Goal: Task Accomplishment & Management: Use online tool/utility

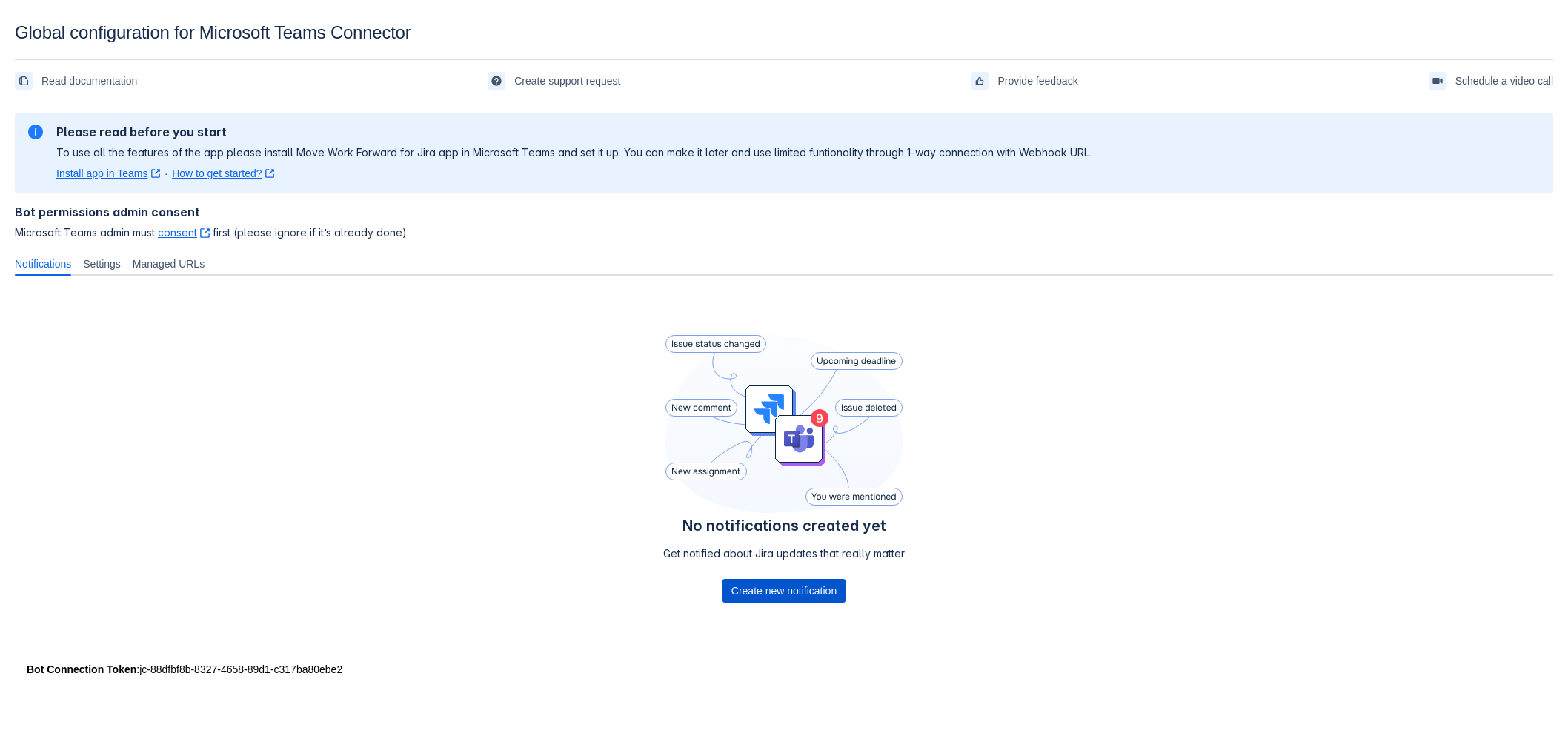
click at [771, 593] on span "Create new notification" at bounding box center [784, 591] width 105 height 24
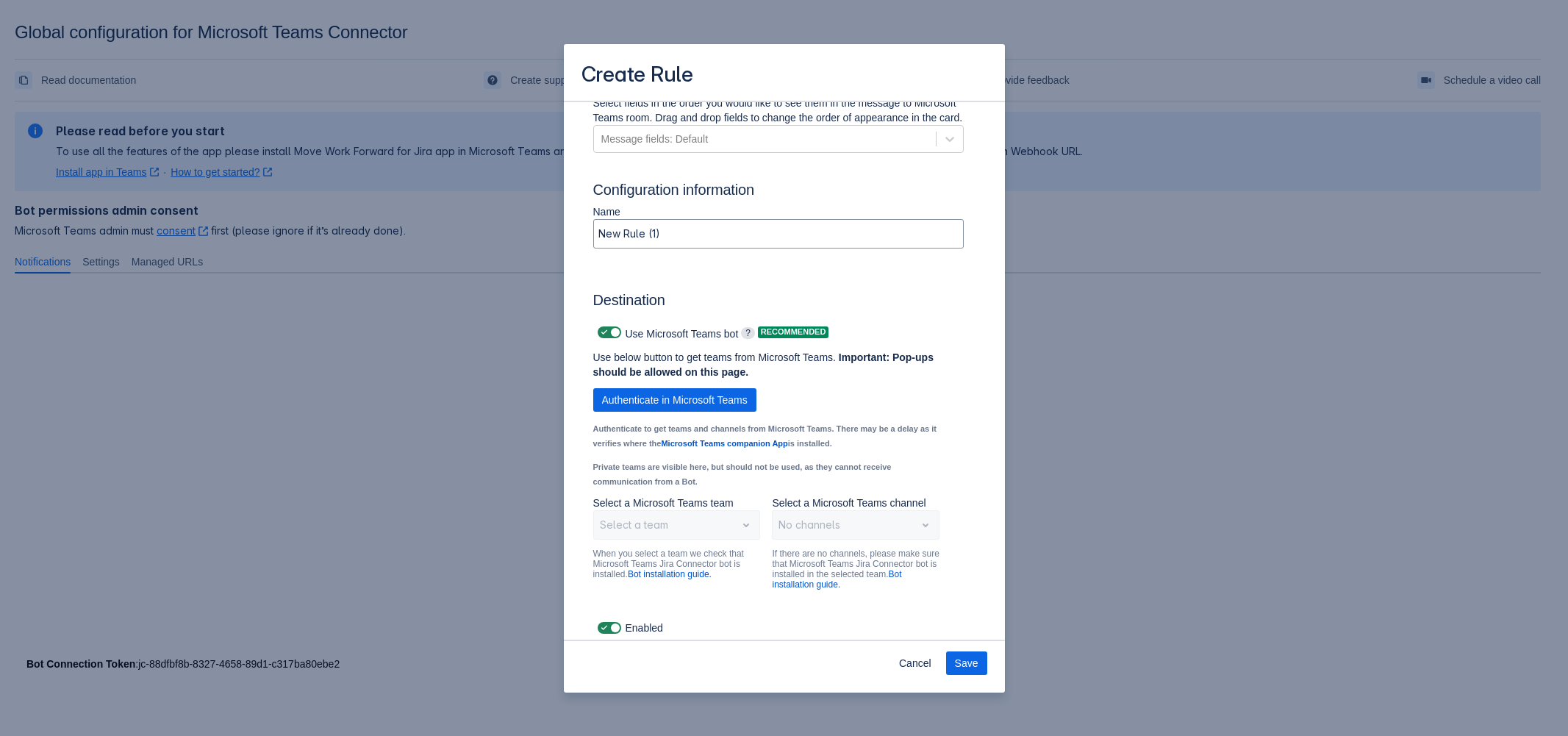
scroll to position [984, 0]
click at [710, 401] on span "Authenticate in Microsoft Teams" at bounding box center [675, 402] width 145 height 24
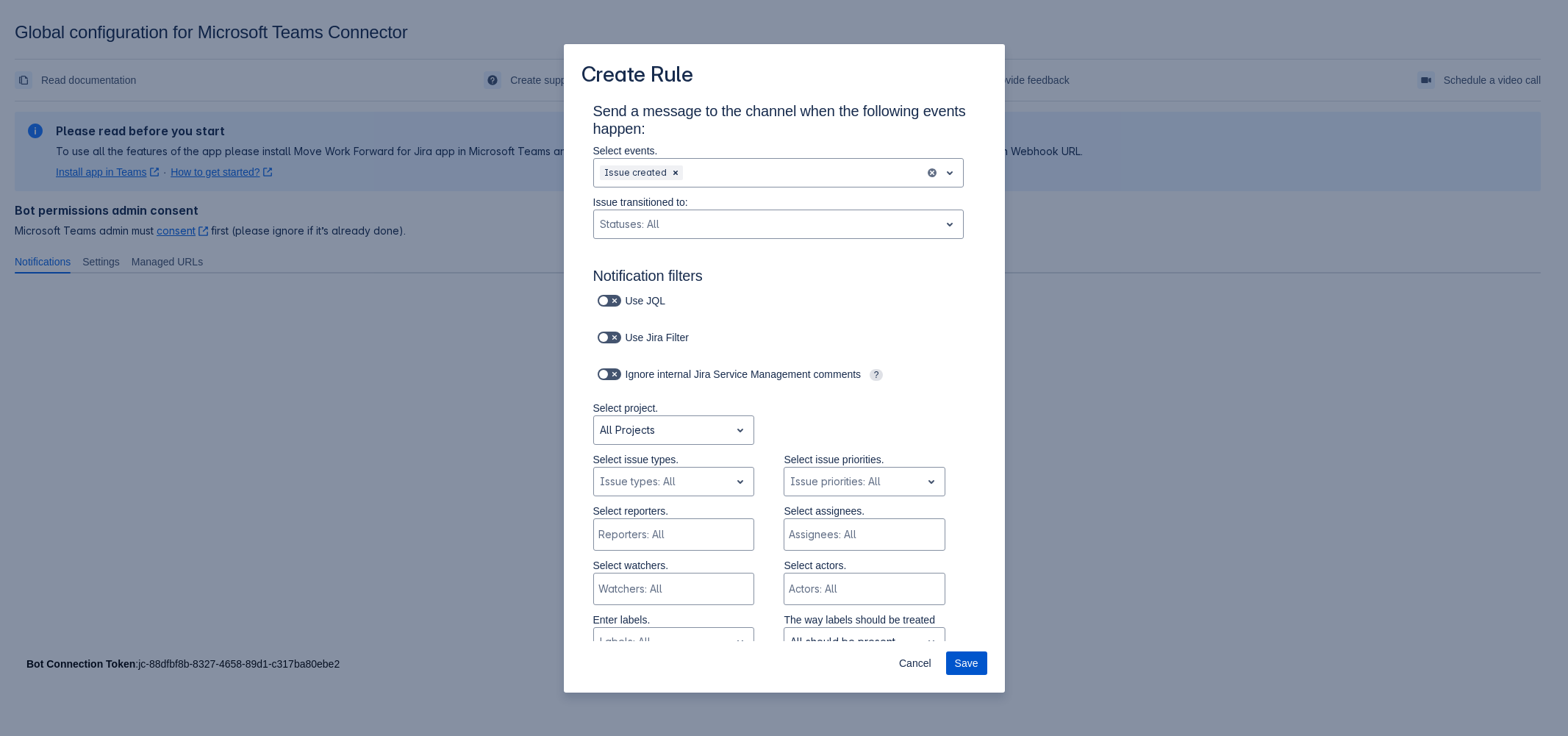
click at [968, 661] on span "Save" at bounding box center [967, 663] width 24 height 24
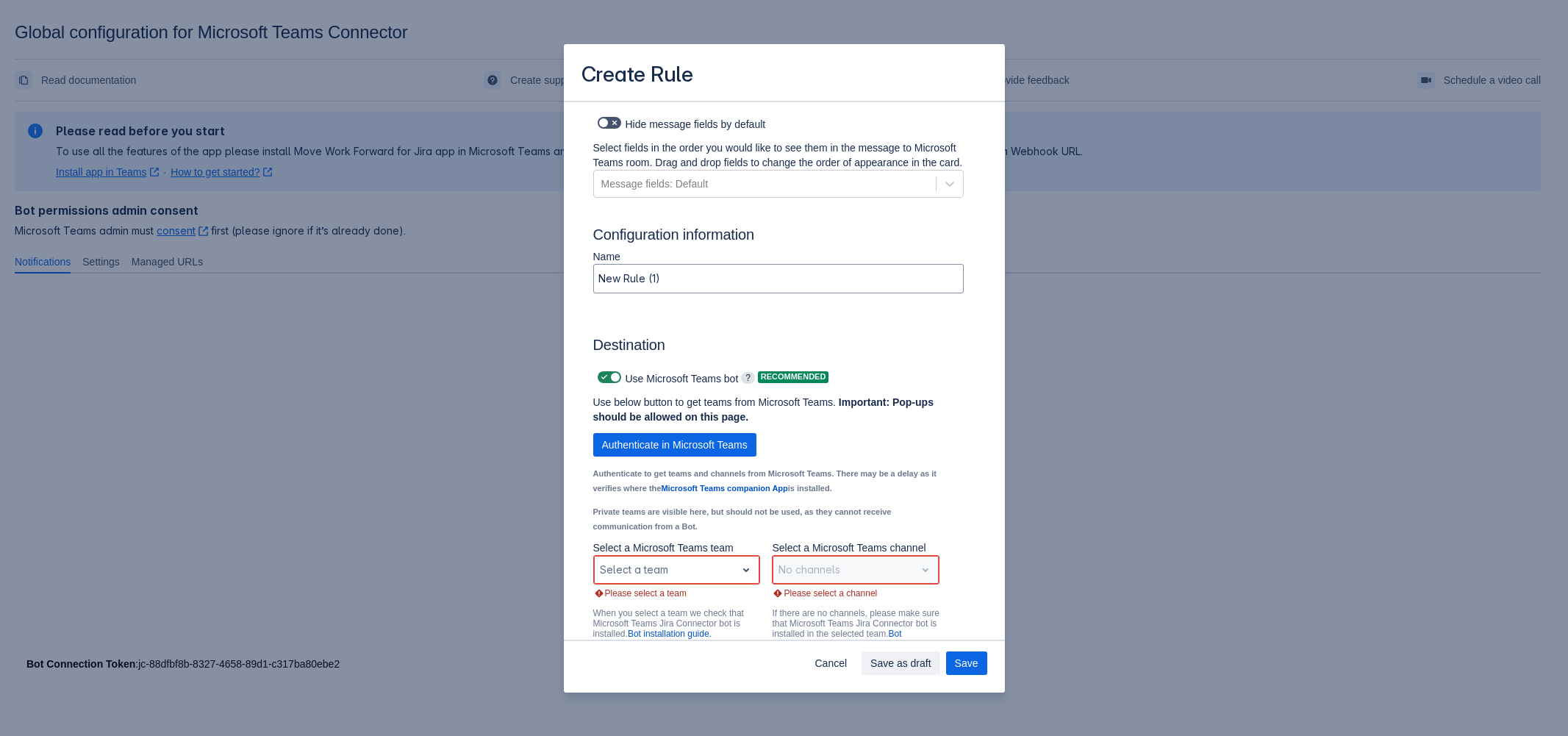
scroll to position [900, 0]
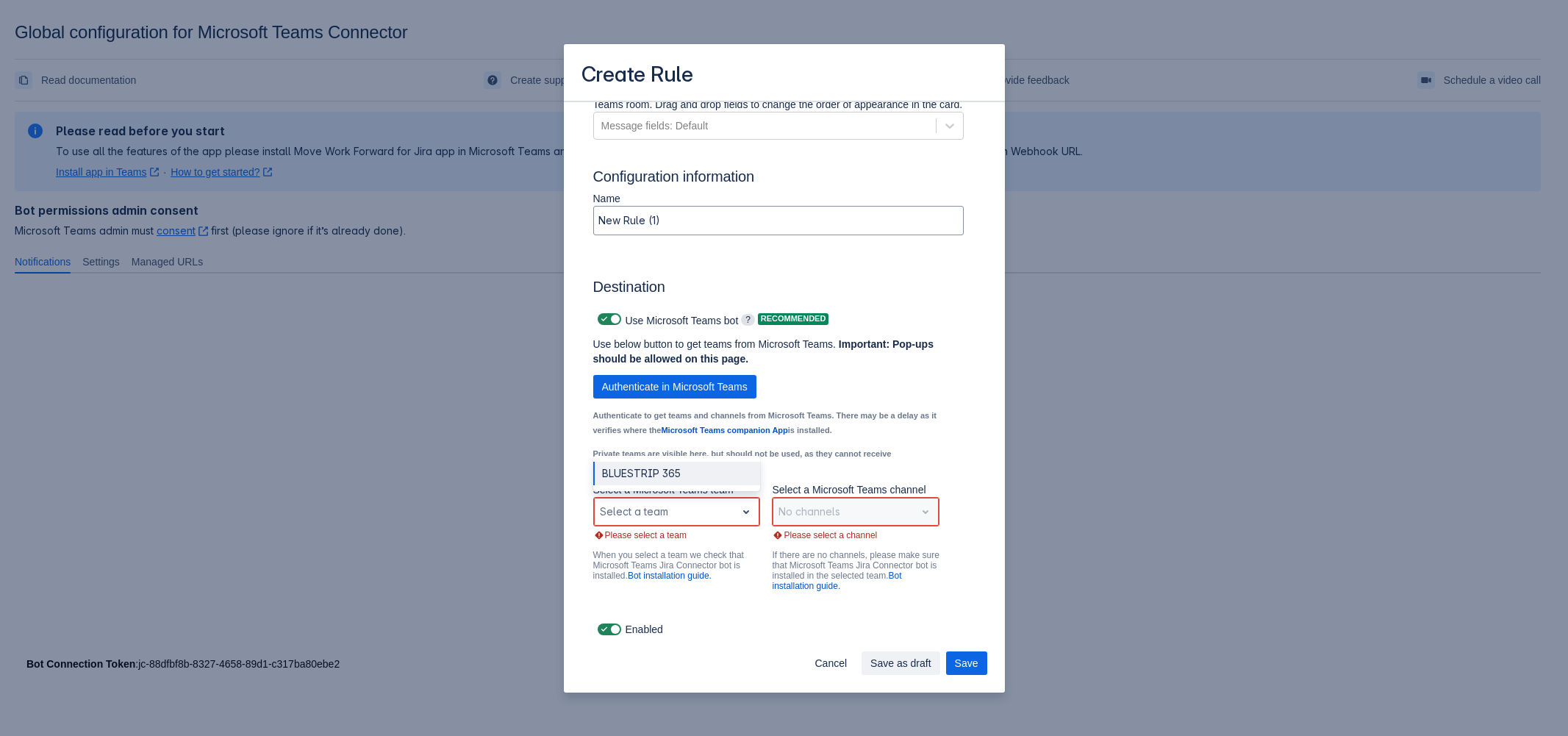
click at [691, 516] on div "Scrollable content" at bounding box center [665, 511] width 131 height 17
click at [679, 471] on div "BLUESTRIP 365" at bounding box center [677, 473] width 167 height 24
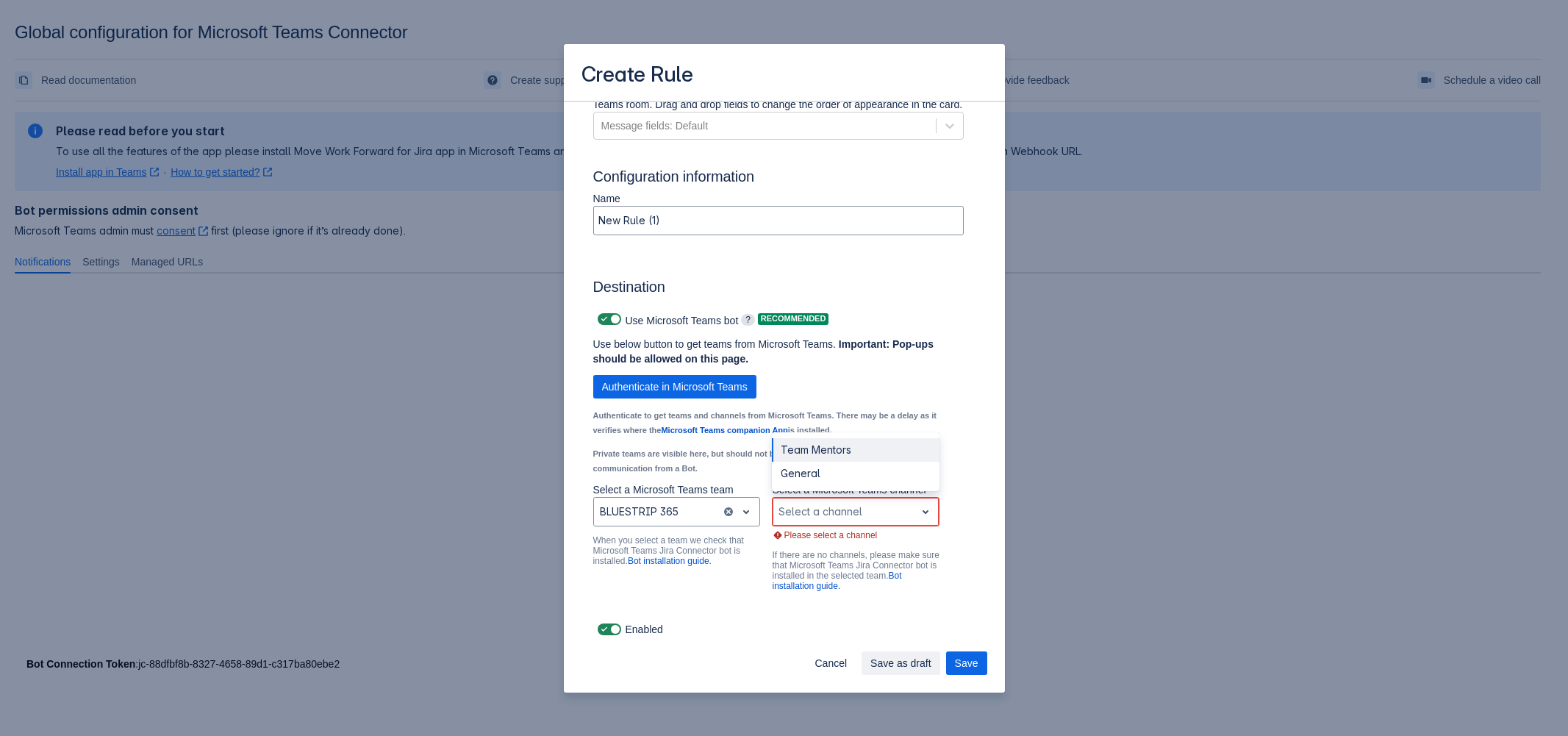
click at [917, 514] on span "open" at bounding box center [925, 511] width 17 height 17
click at [851, 455] on div "Team Mentors" at bounding box center [856, 450] width 167 height 24
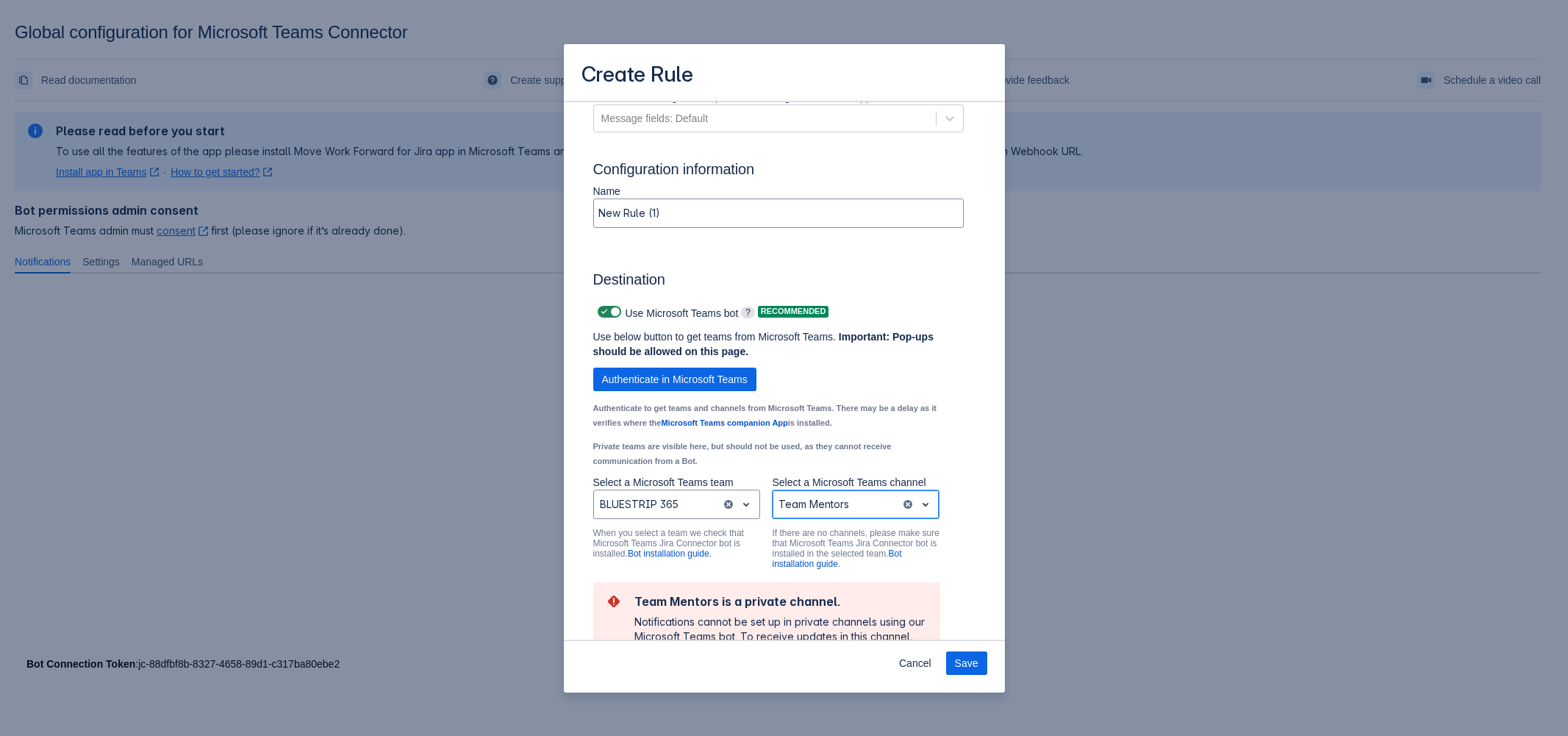
scroll to position [988, 0]
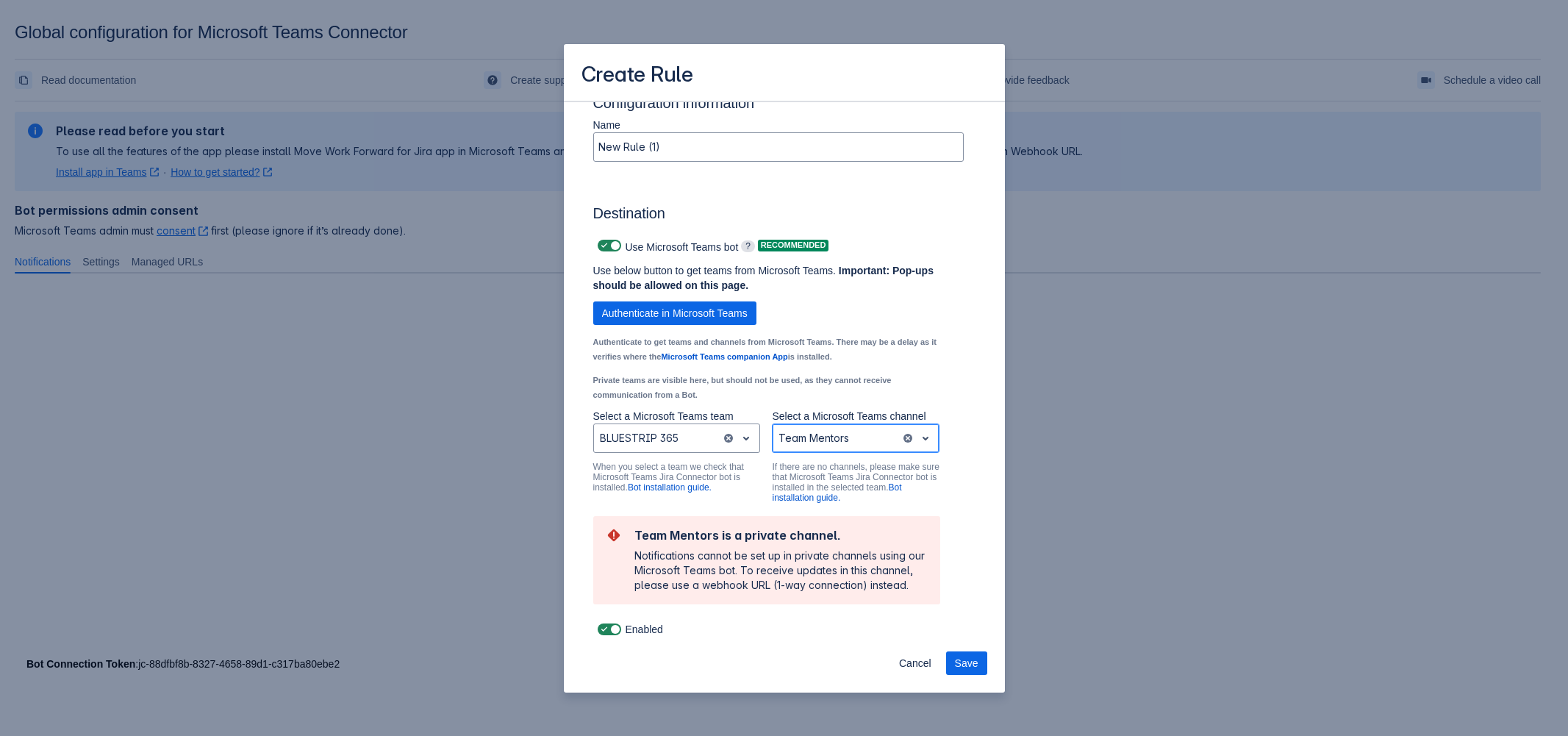
click at [917, 430] on span "open" at bounding box center [925, 438] width 17 height 17
click at [849, 394] on div "General" at bounding box center [856, 400] width 167 height 24
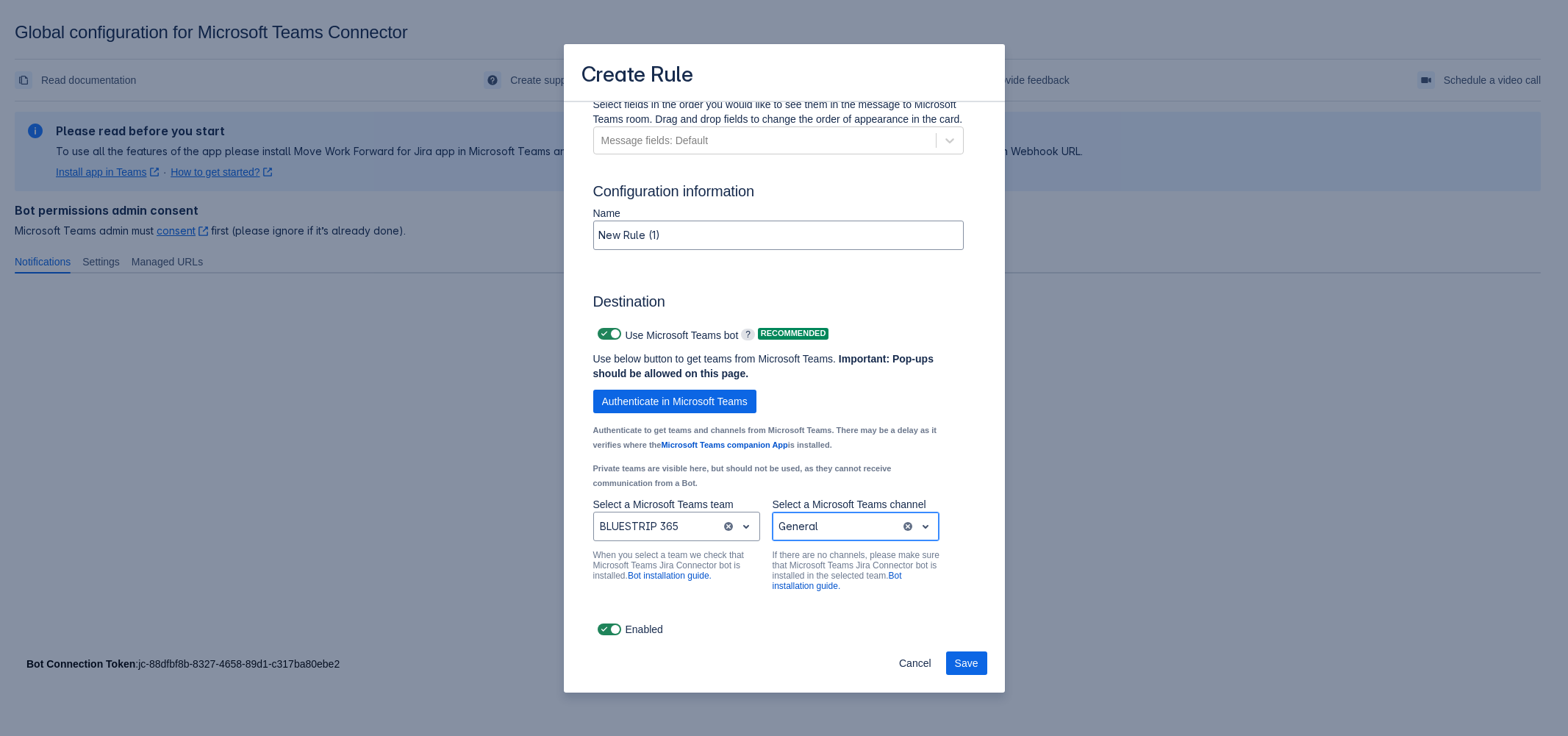
scroll to position [884, 0]
click at [973, 657] on span "Save" at bounding box center [967, 663] width 24 height 24
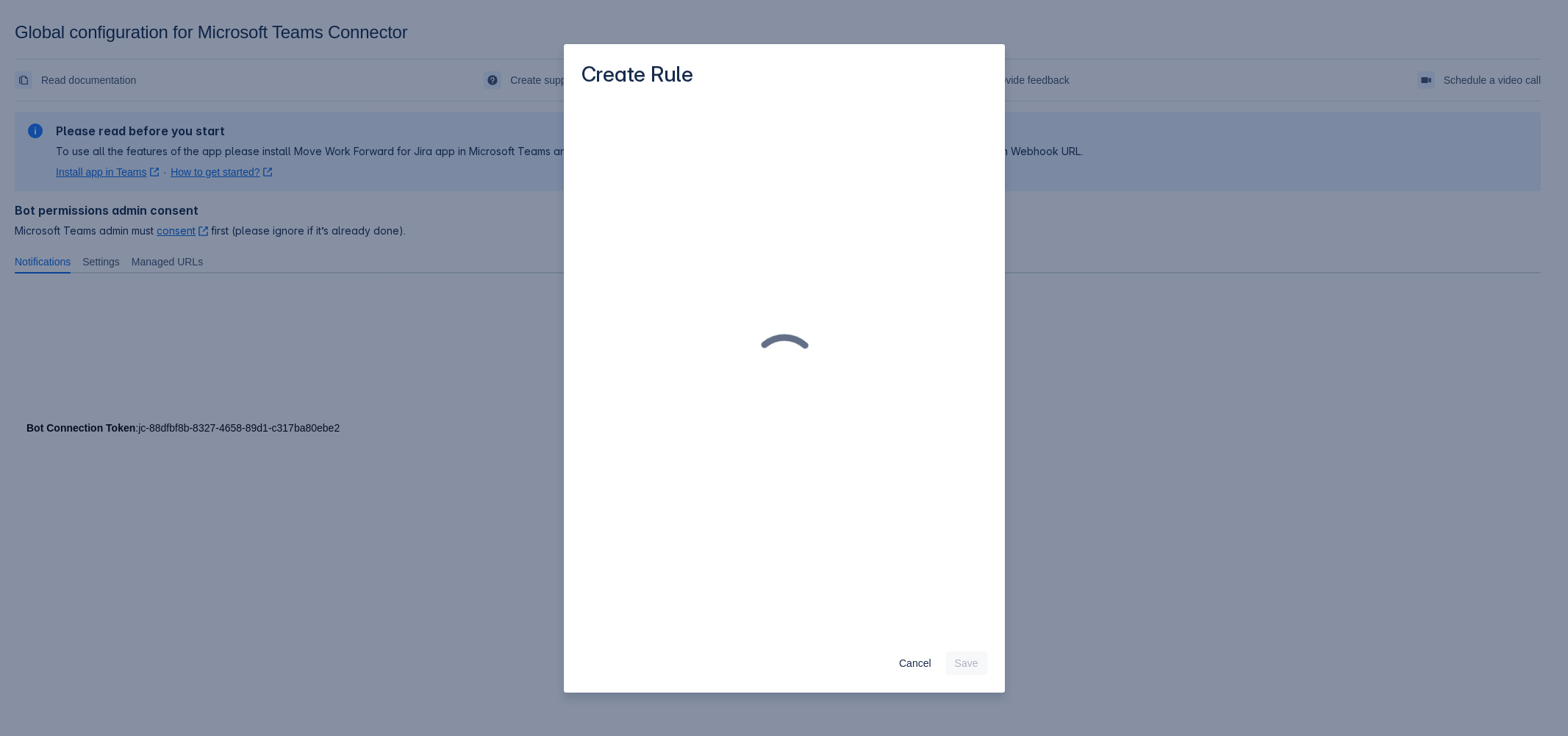
scroll to position [0, 0]
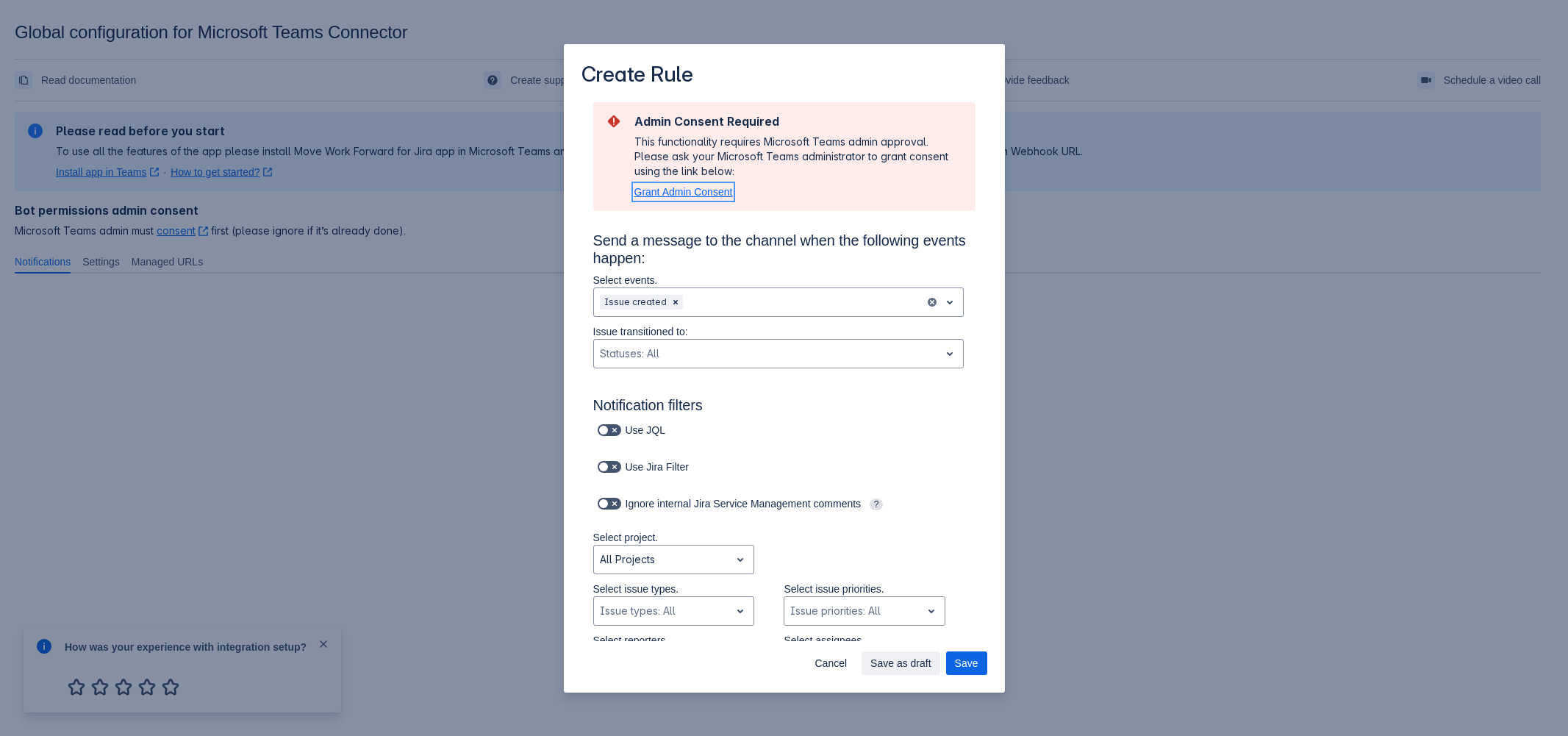
click at [696, 187] on span "Grant Admin Consent" at bounding box center [683, 192] width 98 height 12
click at [970, 661] on span "Save" at bounding box center [967, 663] width 24 height 24
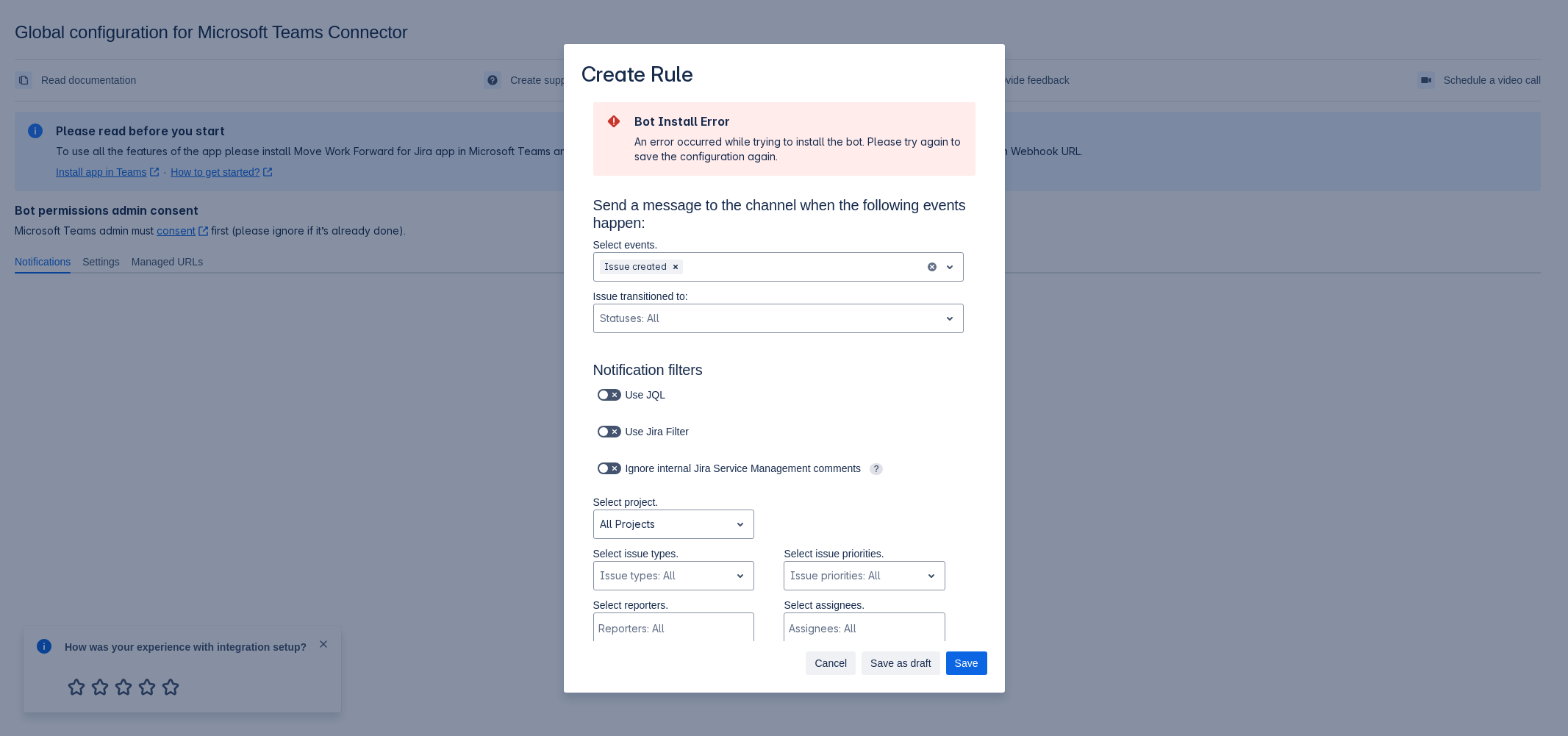
click at [839, 664] on span "Cancel" at bounding box center [831, 663] width 33 height 24
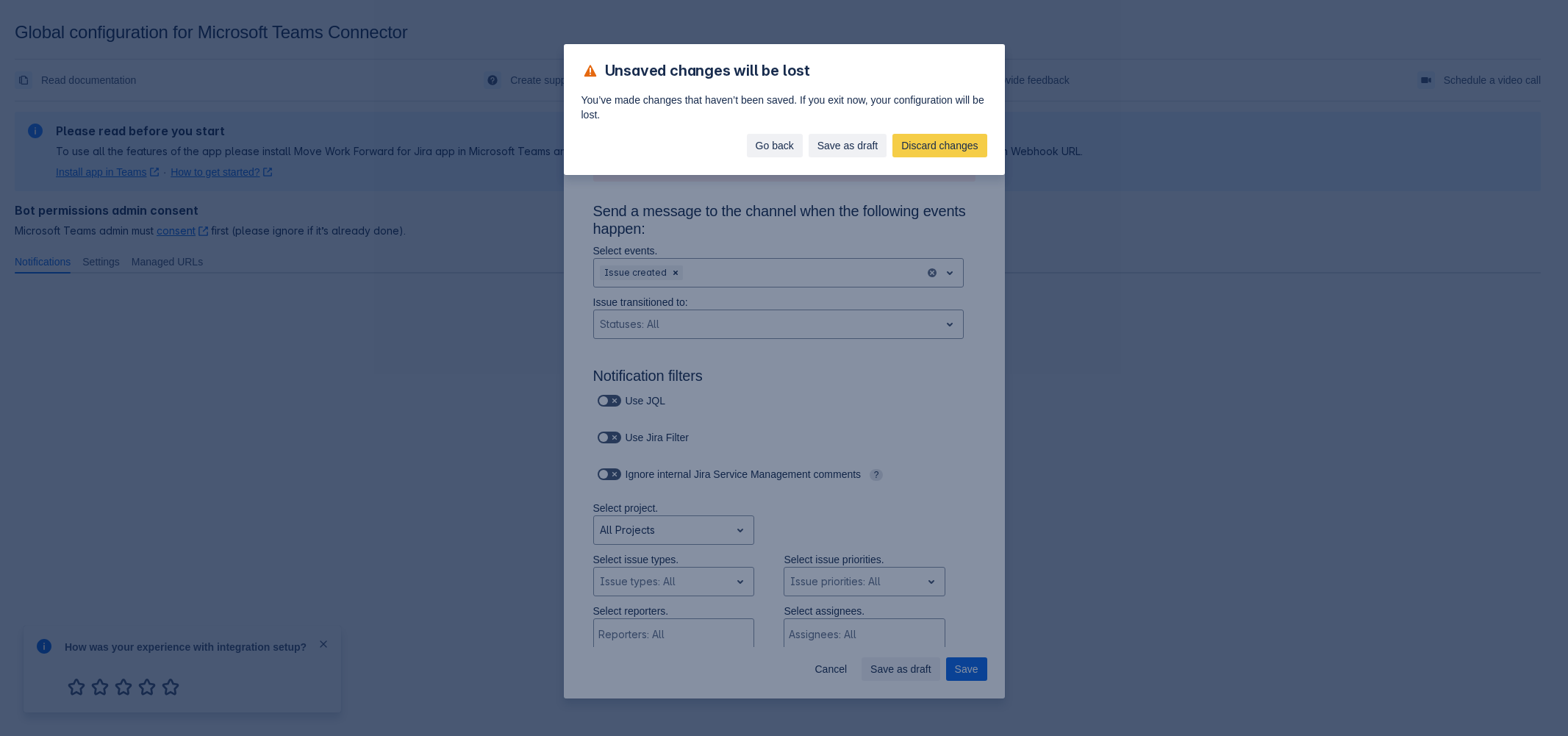
click at [761, 146] on span "Go back" at bounding box center [775, 145] width 38 height 24
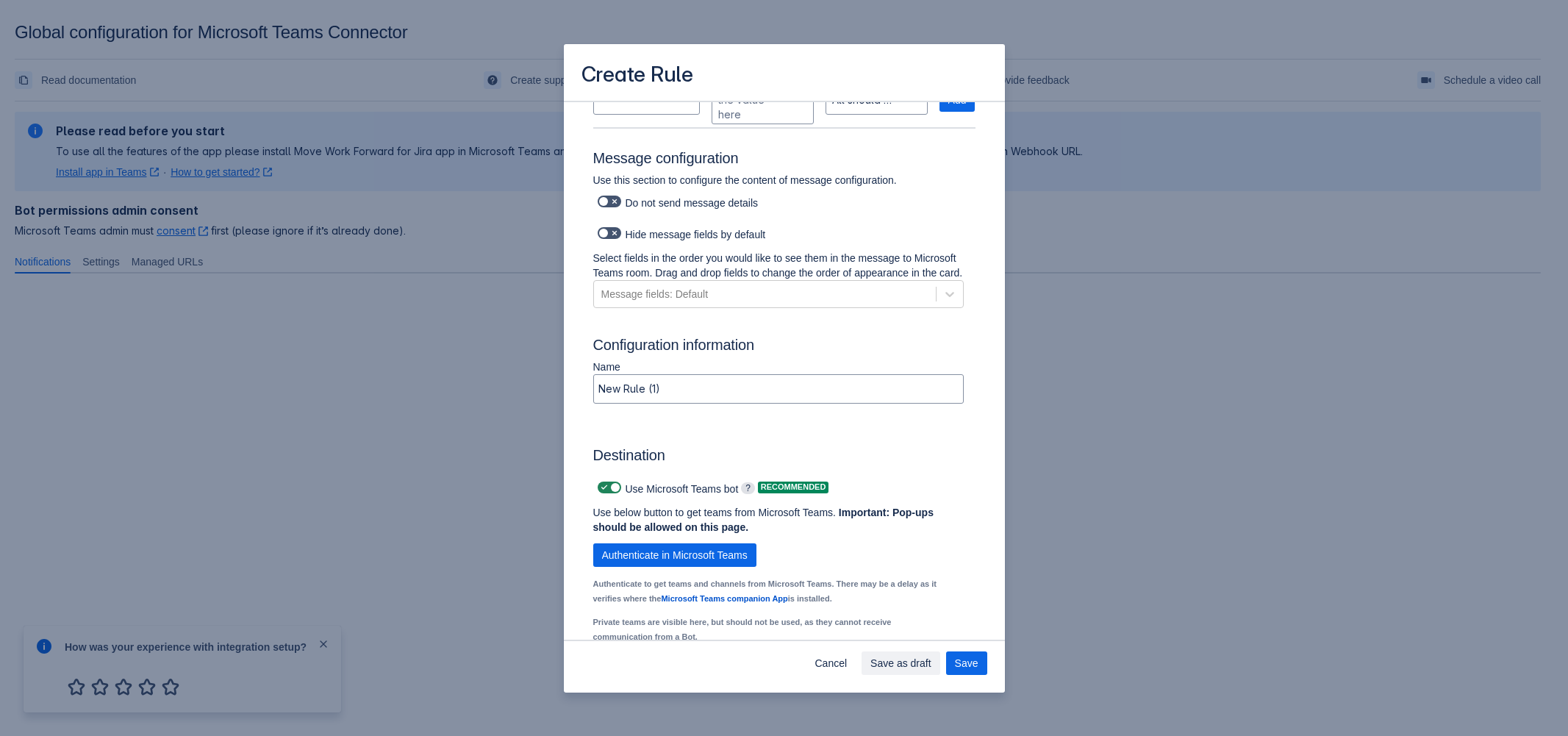
scroll to position [979, 0]
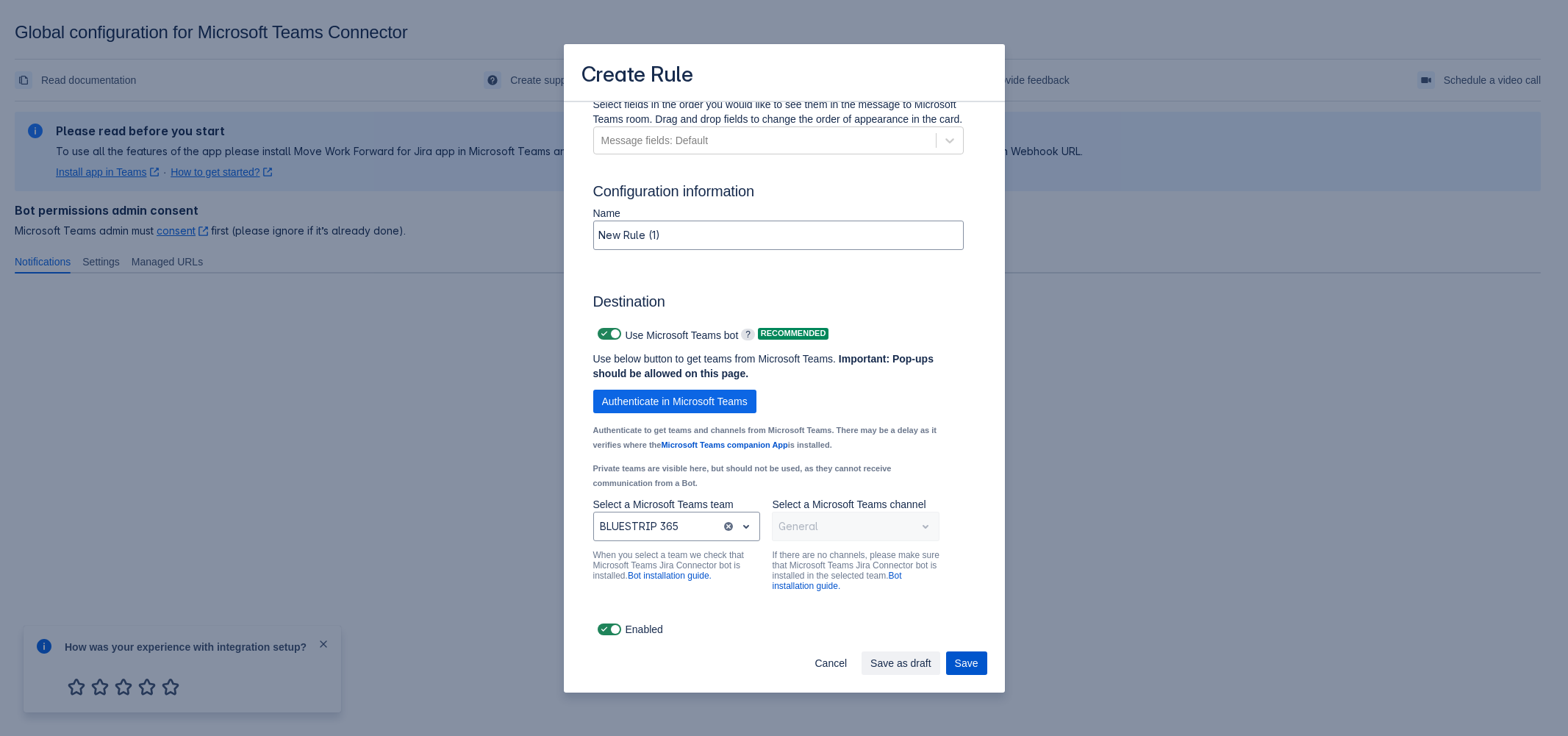
click at [974, 669] on span "Save" at bounding box center [967, 663] width 24 height 24
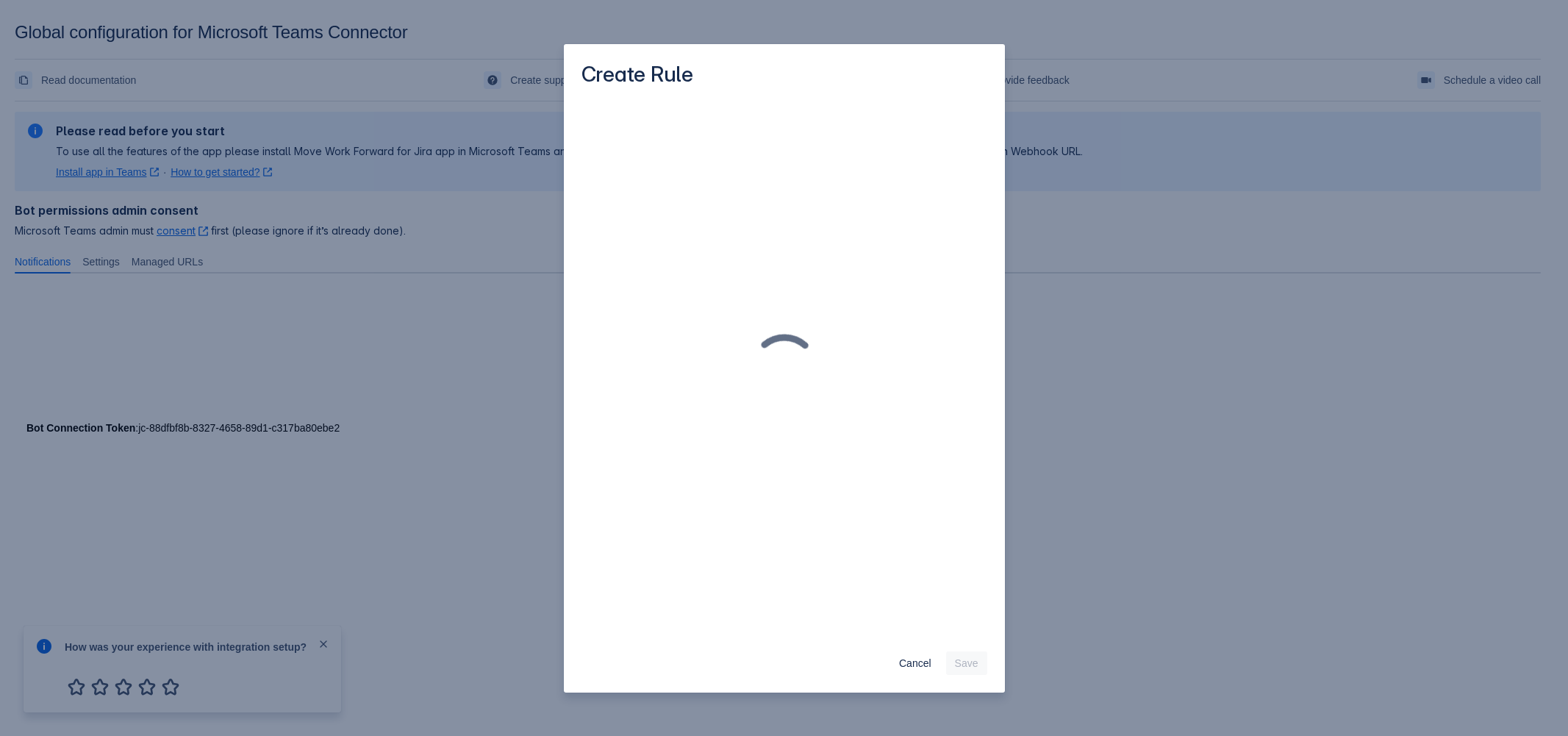
scroll to position [0, 0]
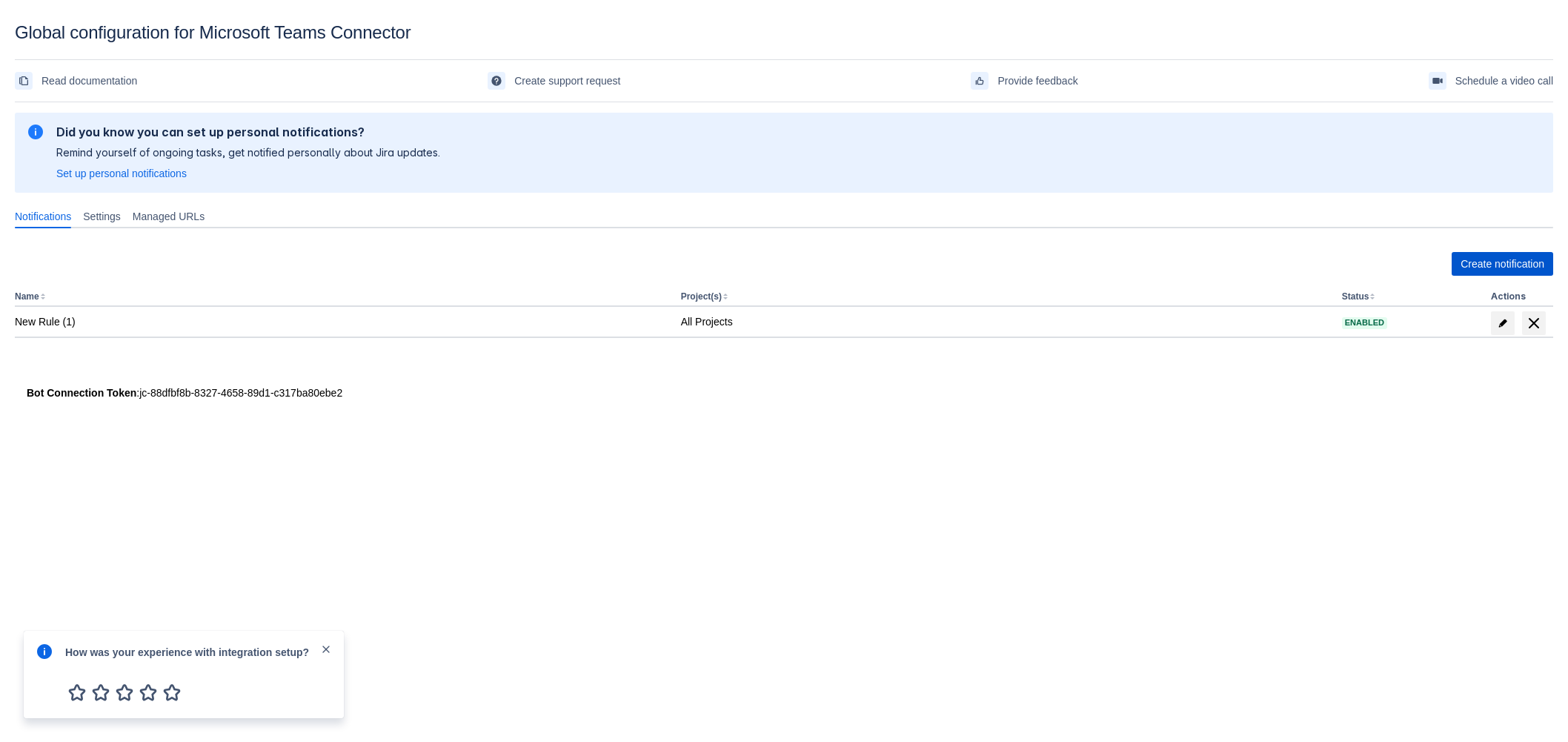
click at [1505, 266] on span "Create notification" at bounding box center [1502, 264] width 83 height 24
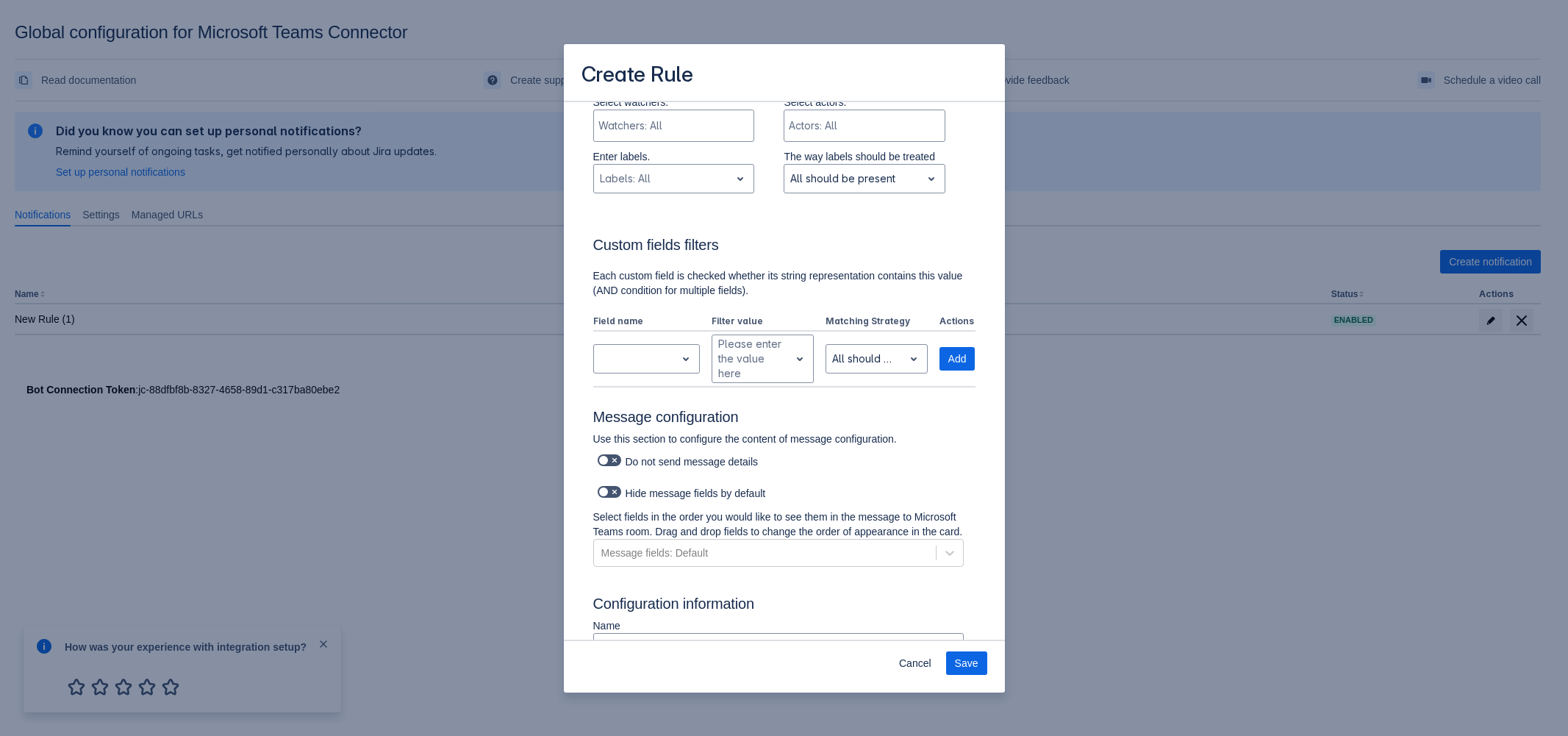
scroll to position [456, 0]
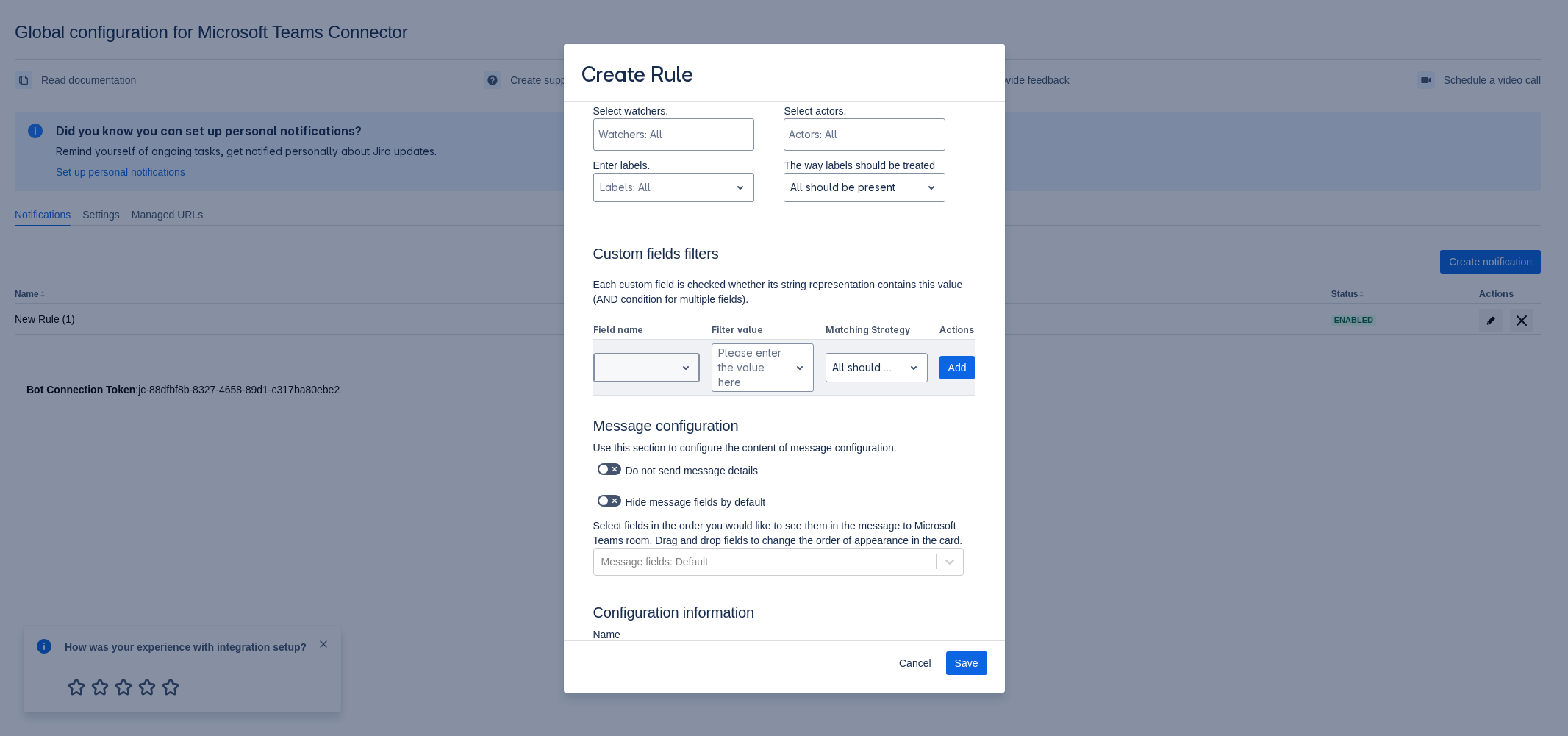
click at [677, 359] on span "open" at bounding box center [685, 367] width 17 height 17
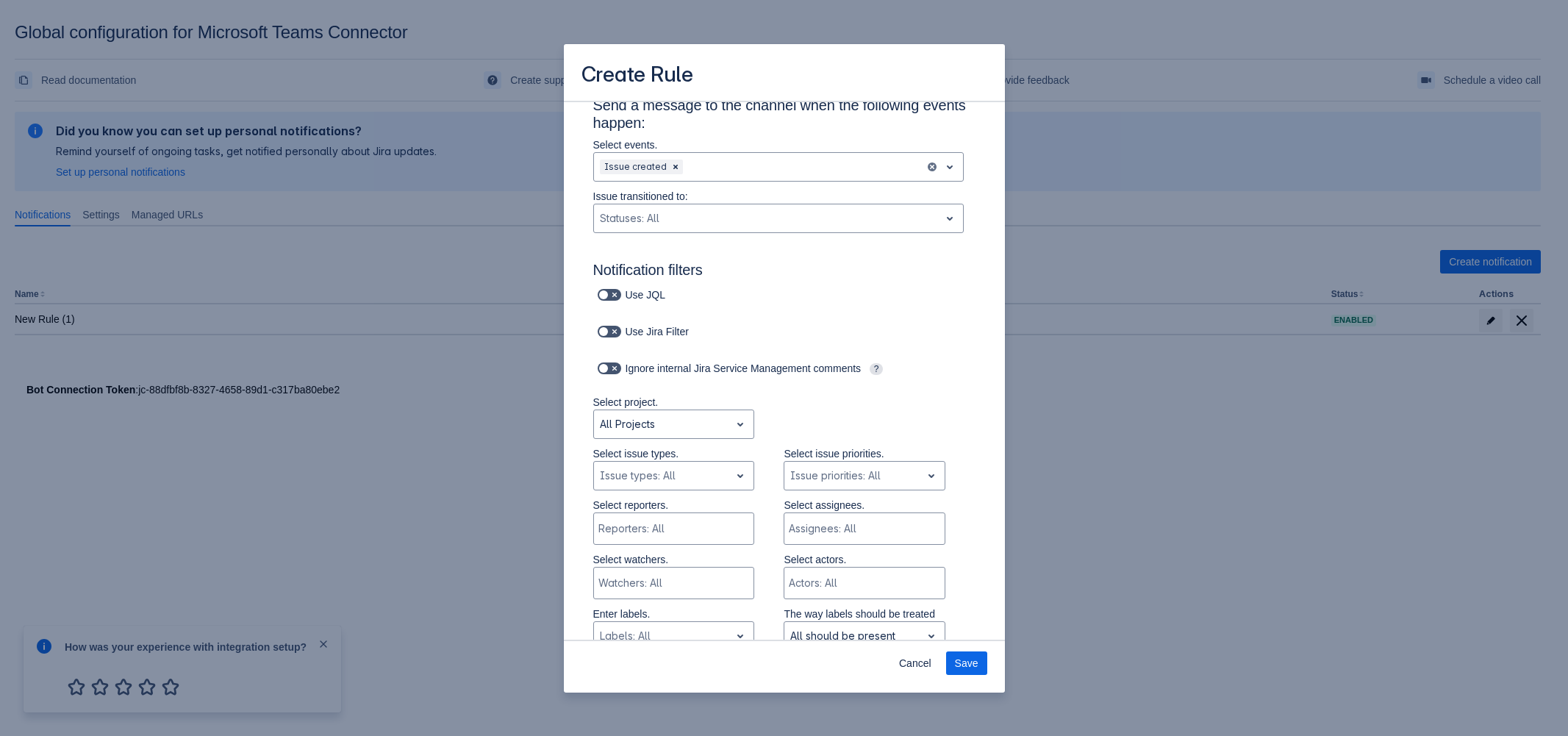
scroll to position [0, 0]
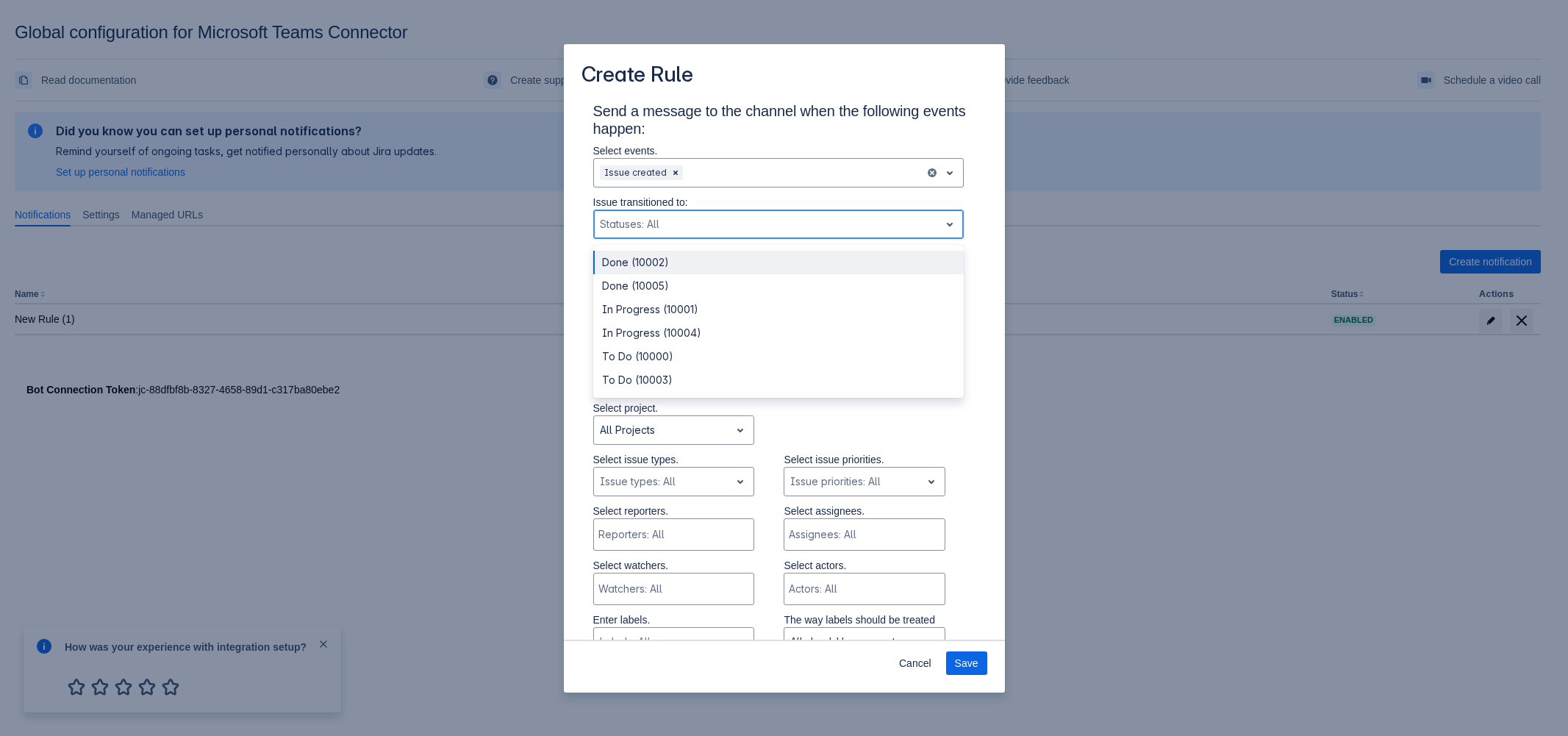
click at [857, 226] on div "Scrollable content" at bounding box center [766, 224] width 333 height 17
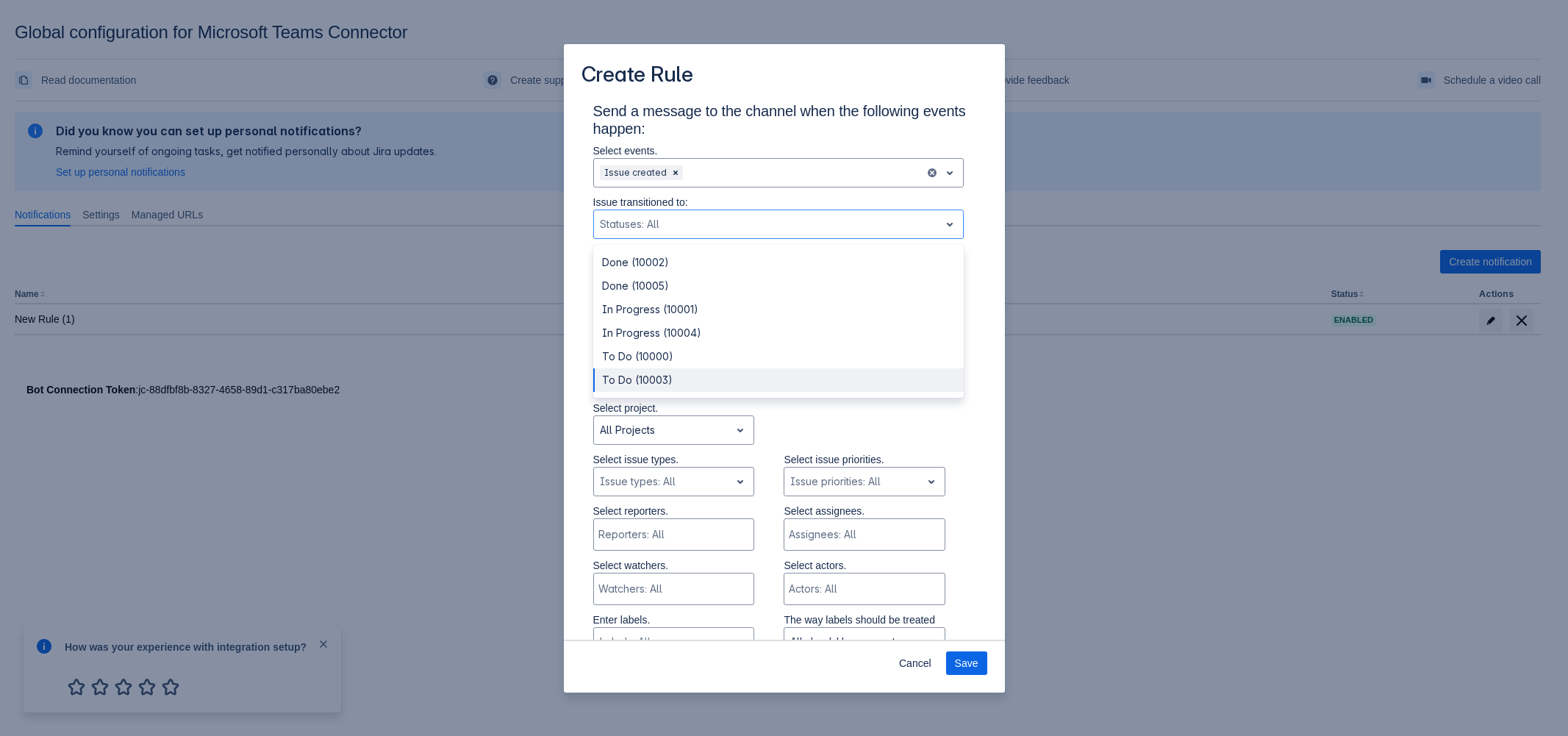
click at [1096, 439] on div "Create Rule Send a message to the channel when the following events happen: Sel…" at bounding box center [784, 368] width 1568 height 736
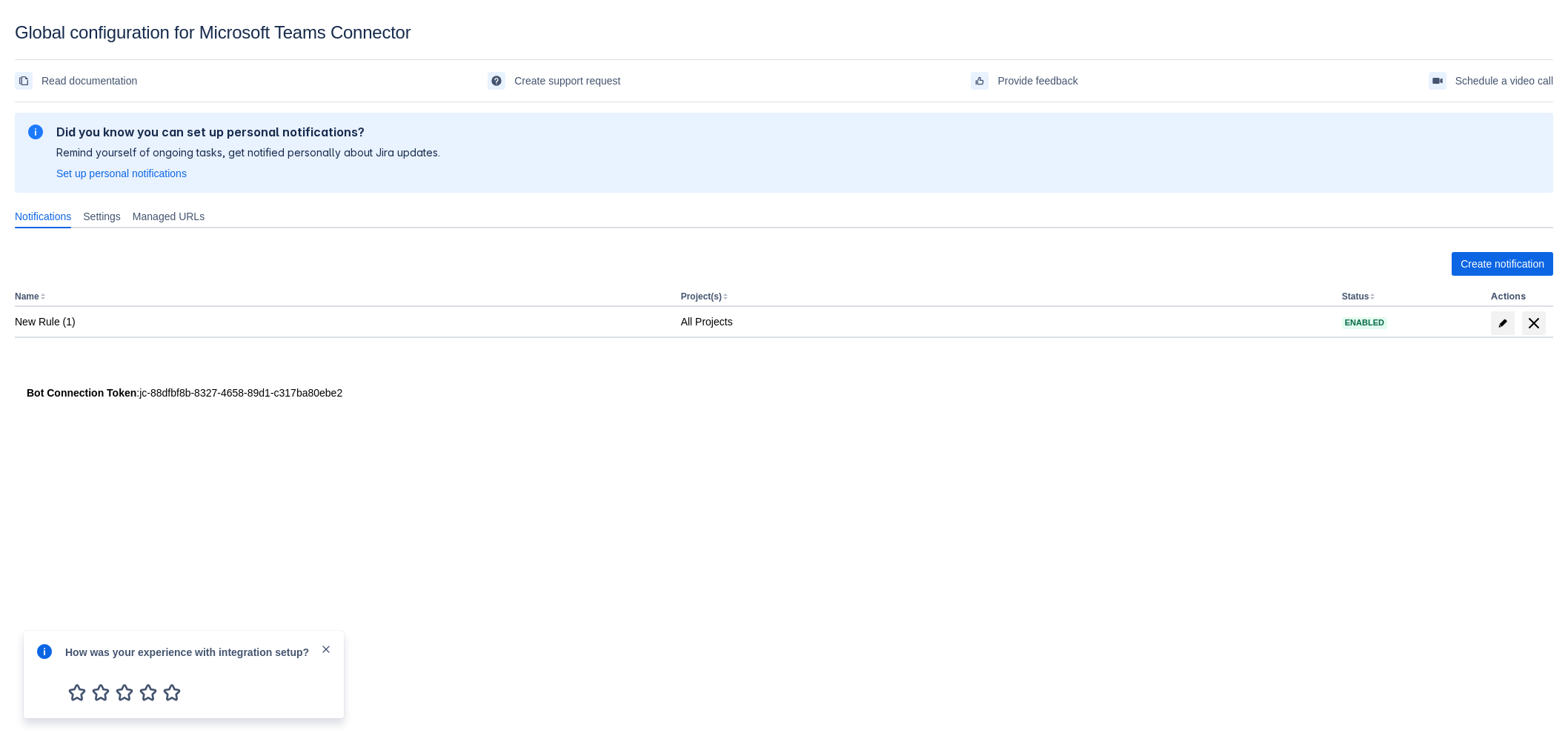
click at [331, 655] on span "close" at bounding box center [326, 649] width 12 height 12
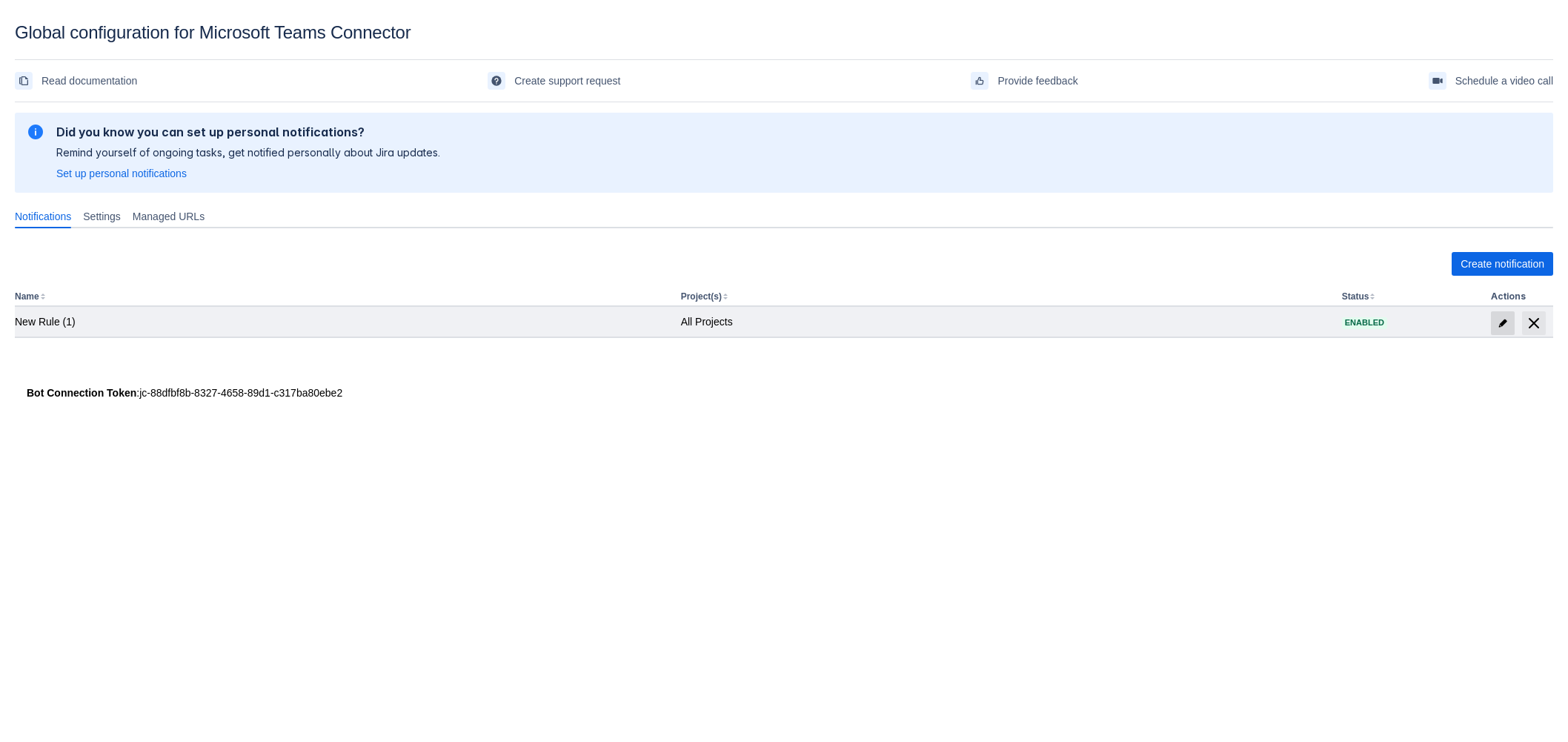
click at [1508, 317] on span "edit" at bounding box center [1503, 322] width 12 height 12
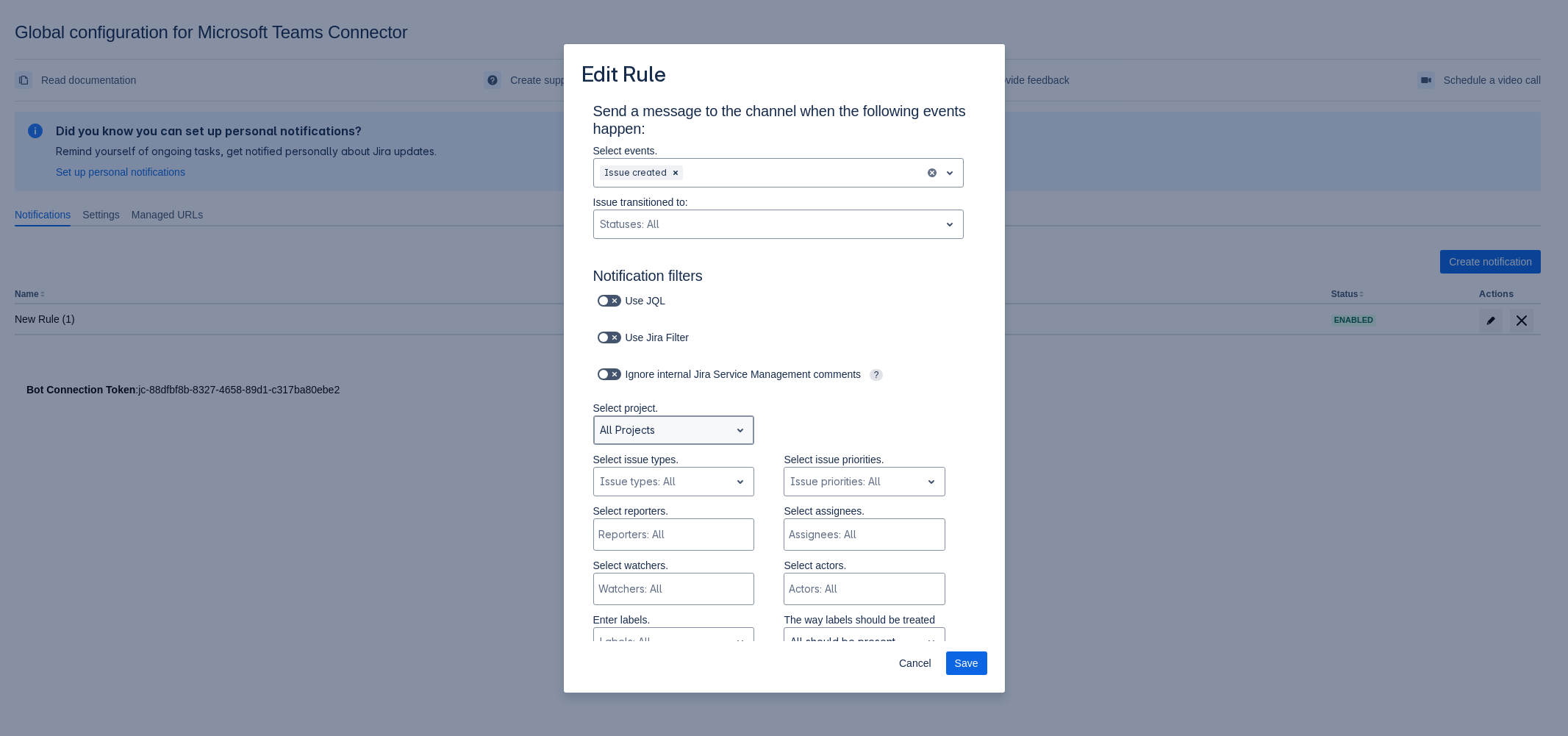
click at [714, 439] on div "All Projects" at bounding box center [662, 430] width 137 height 24
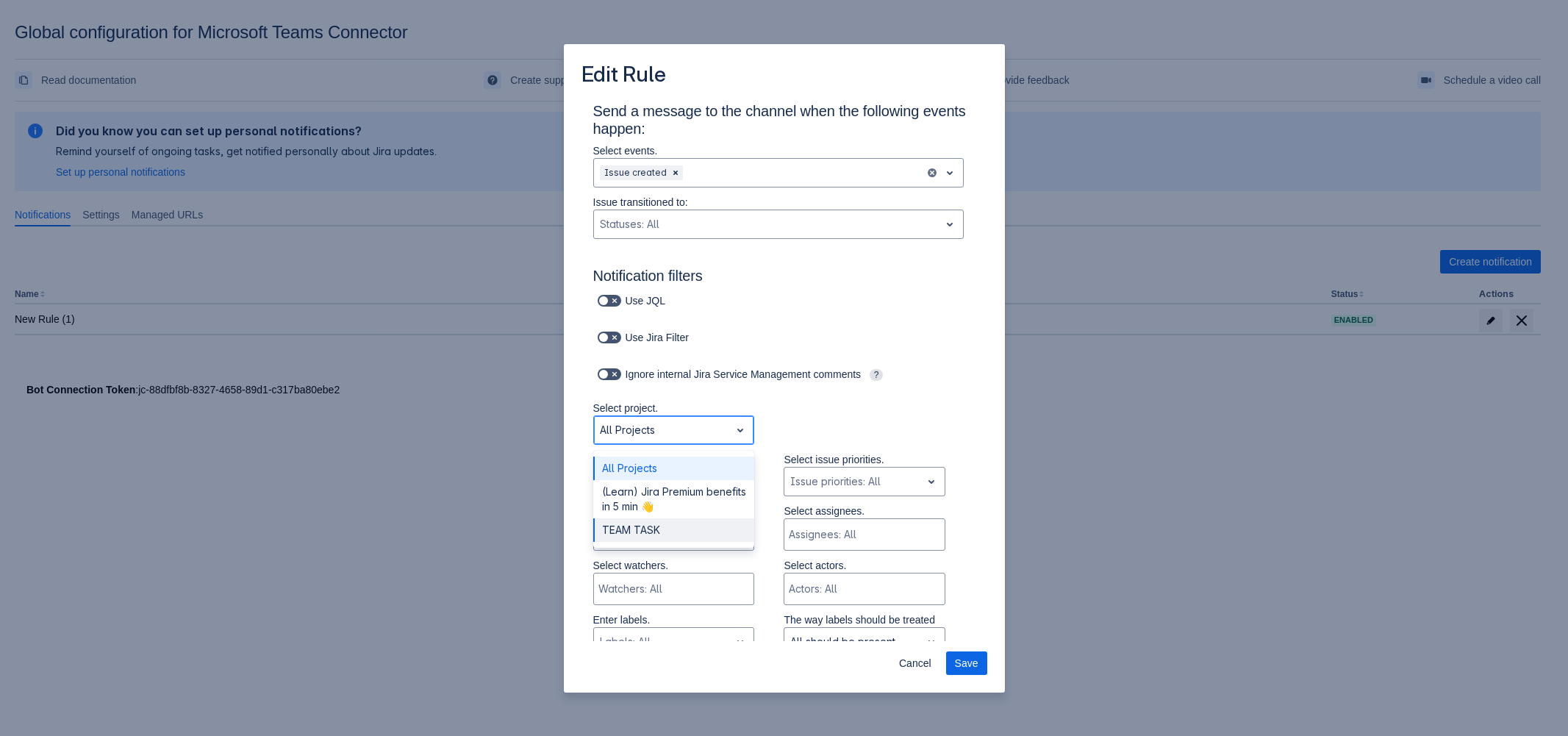
click at [710, 534] on div "TEAM TASK" at bounding box center [674, 530] width 162 height 24
click at [968, 669] on span "Save" at bounding box center [967, 663] width 24 height 24
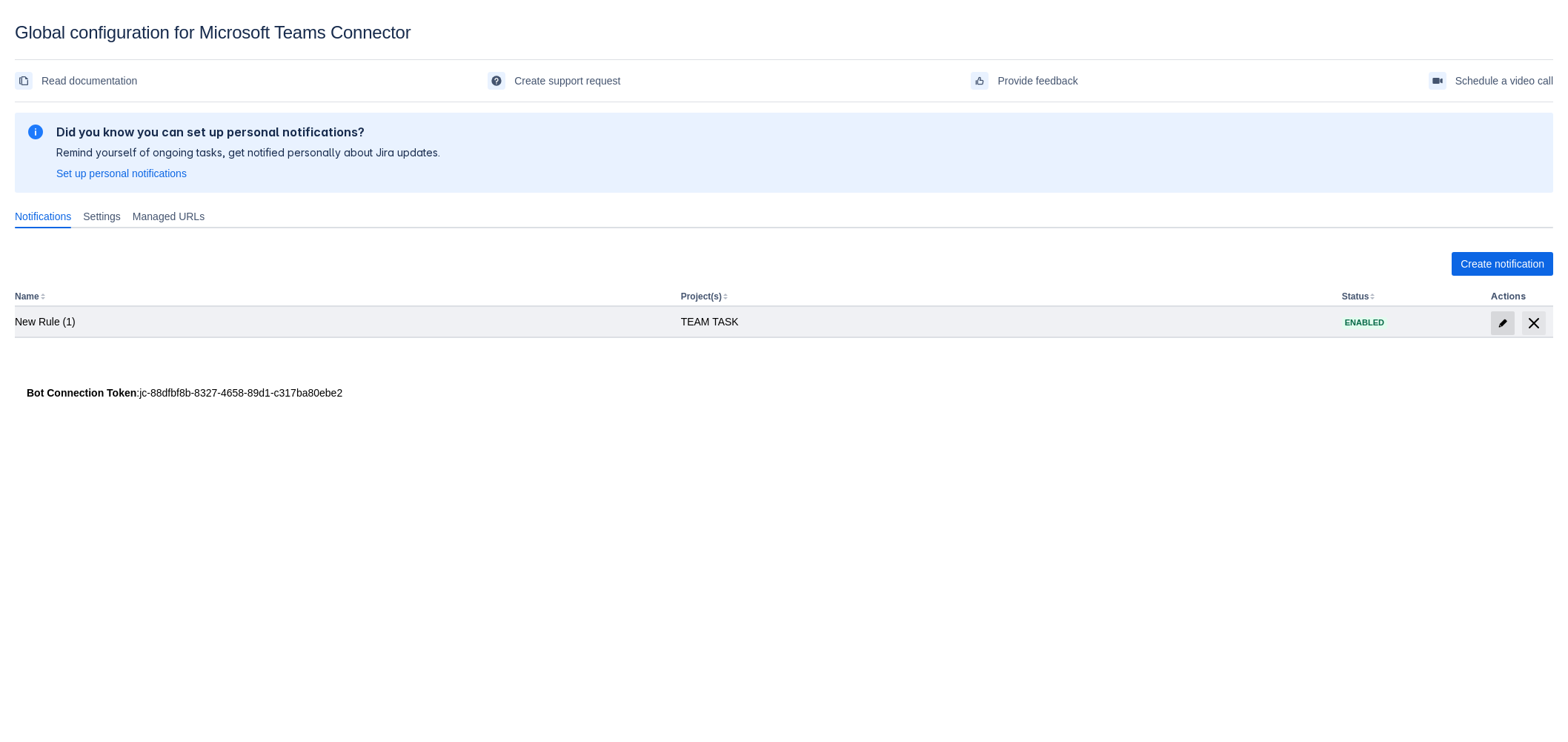
click at [1497, 322] on span "edit" at bounding box center [1503, 322] width 12 height 12
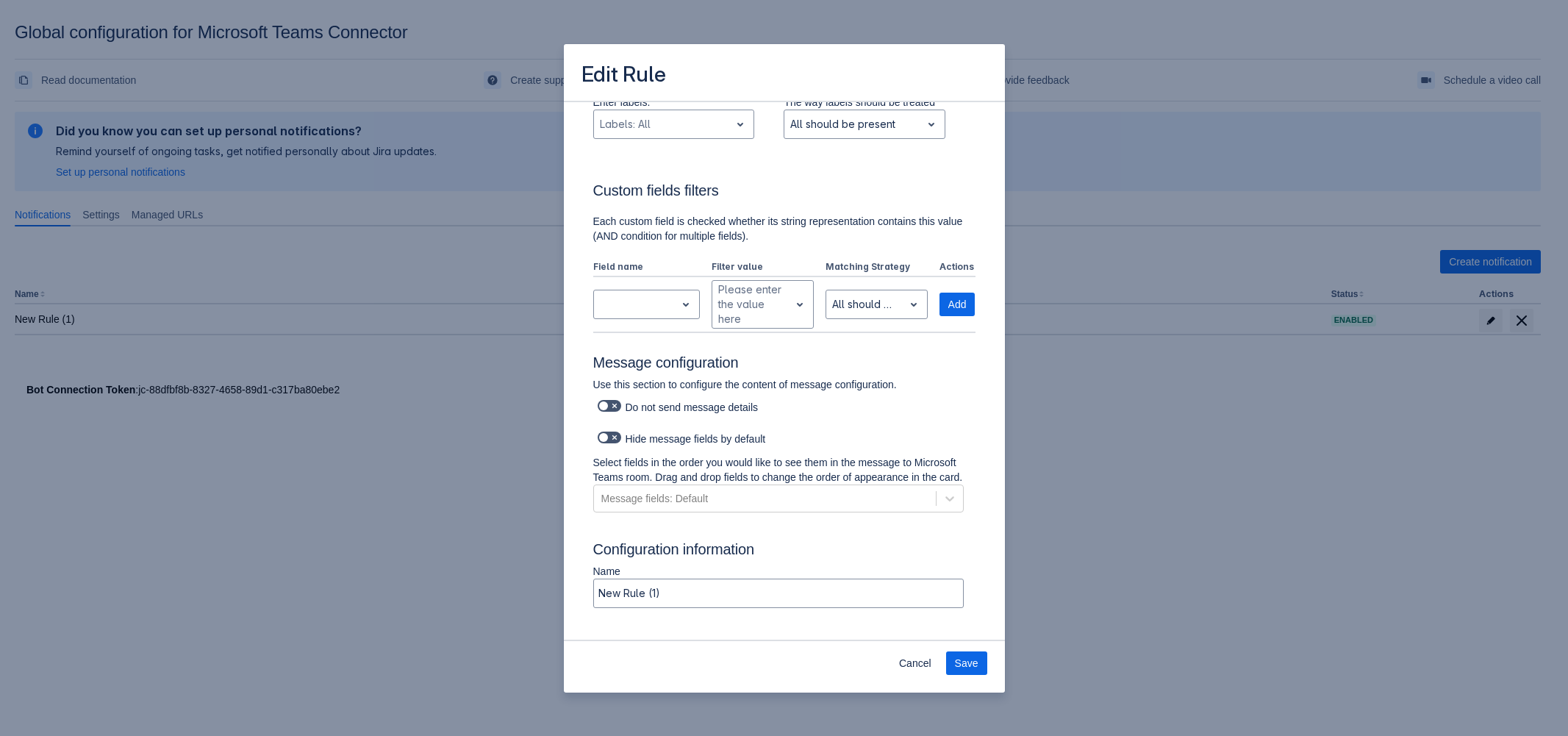
scroll to position [530, 0]
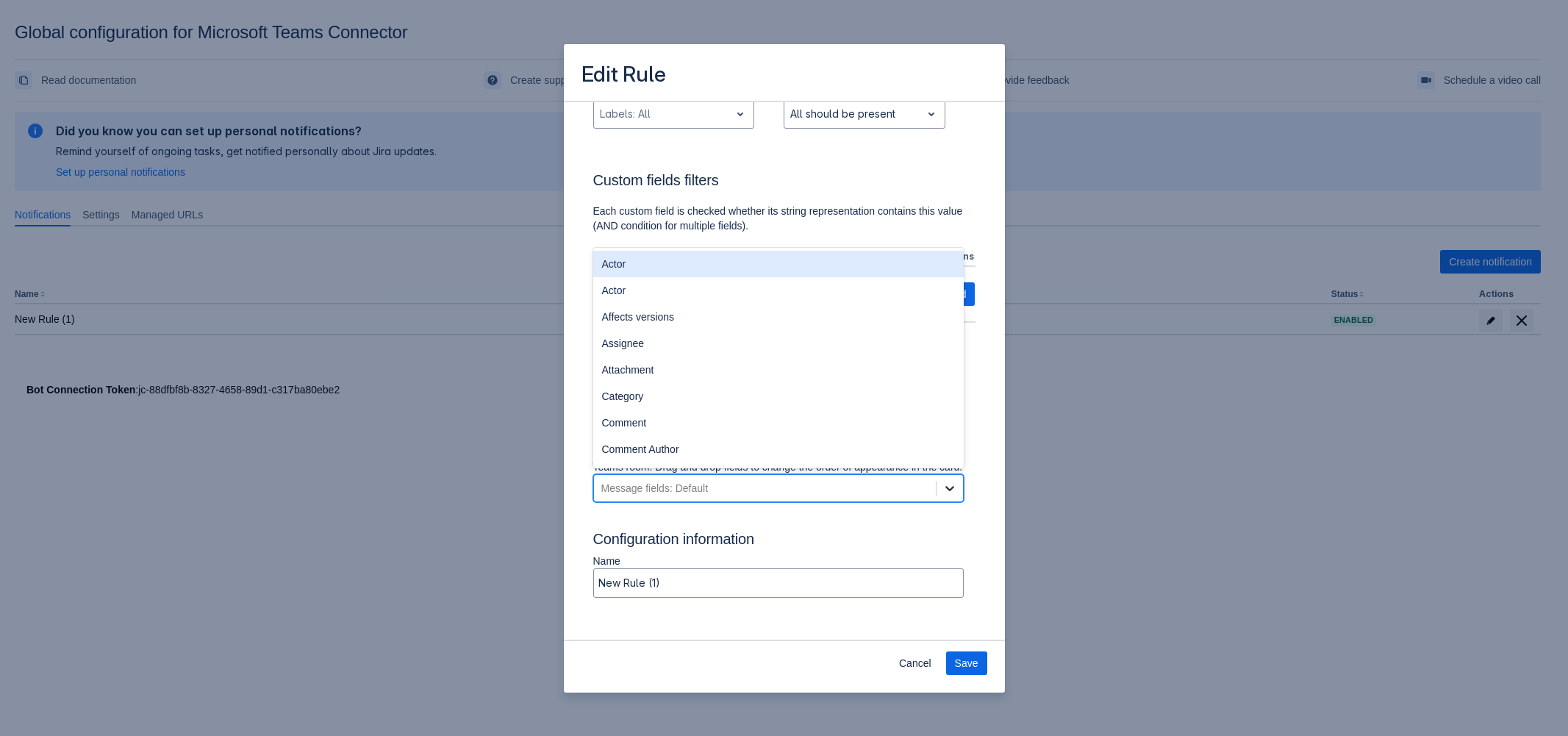
click at [946, 492] on icon at bounding box center [950, 489] width 9 height 5
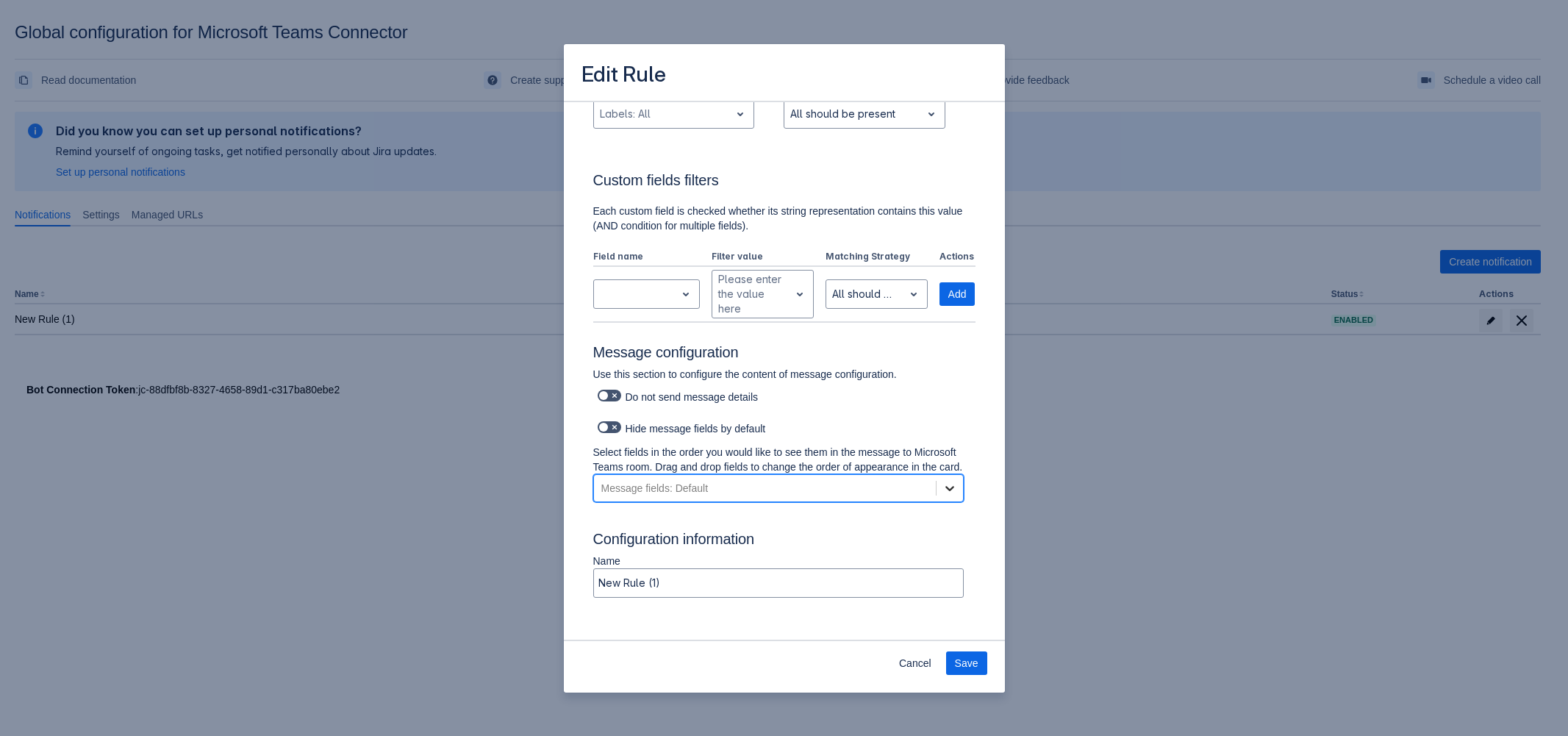
click at [946, 492] on icon at bounding box center [950, 489] width 9 height 5
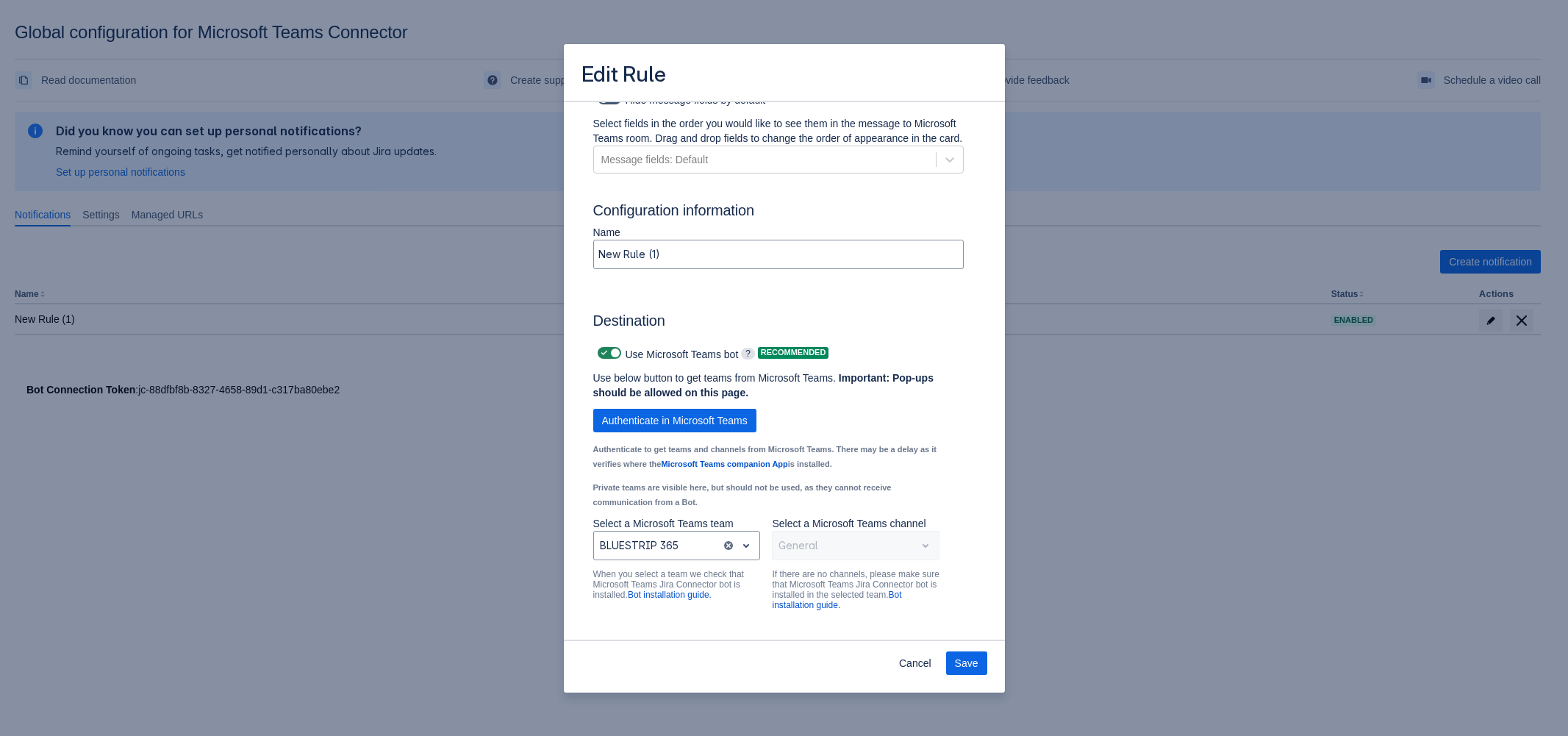
scroll to position [884, 0]
